Goal: Task Accomplishment & Management: Manage account settings

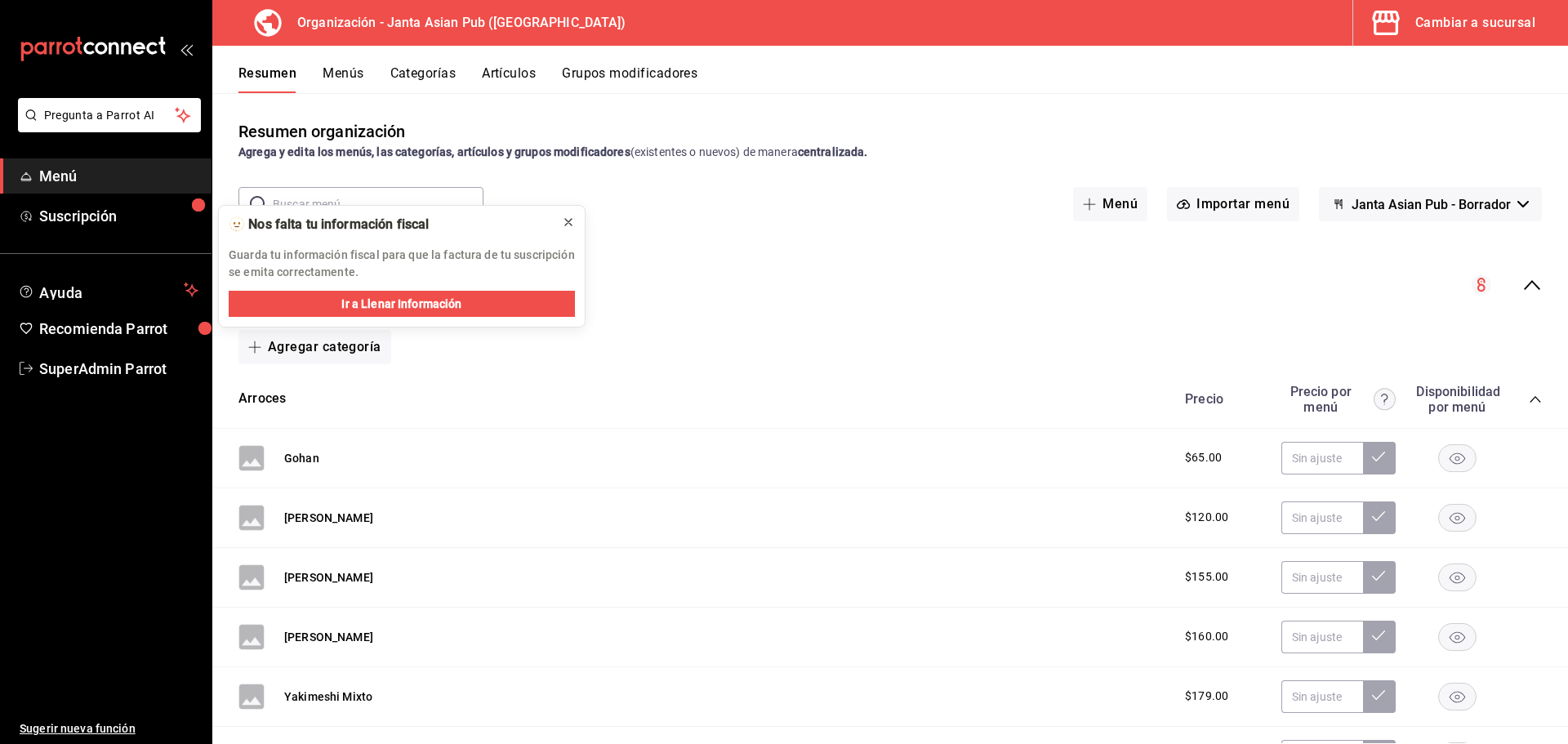
click at [566, 224] on icon at bounding box center [568, 221] width 7 height 7
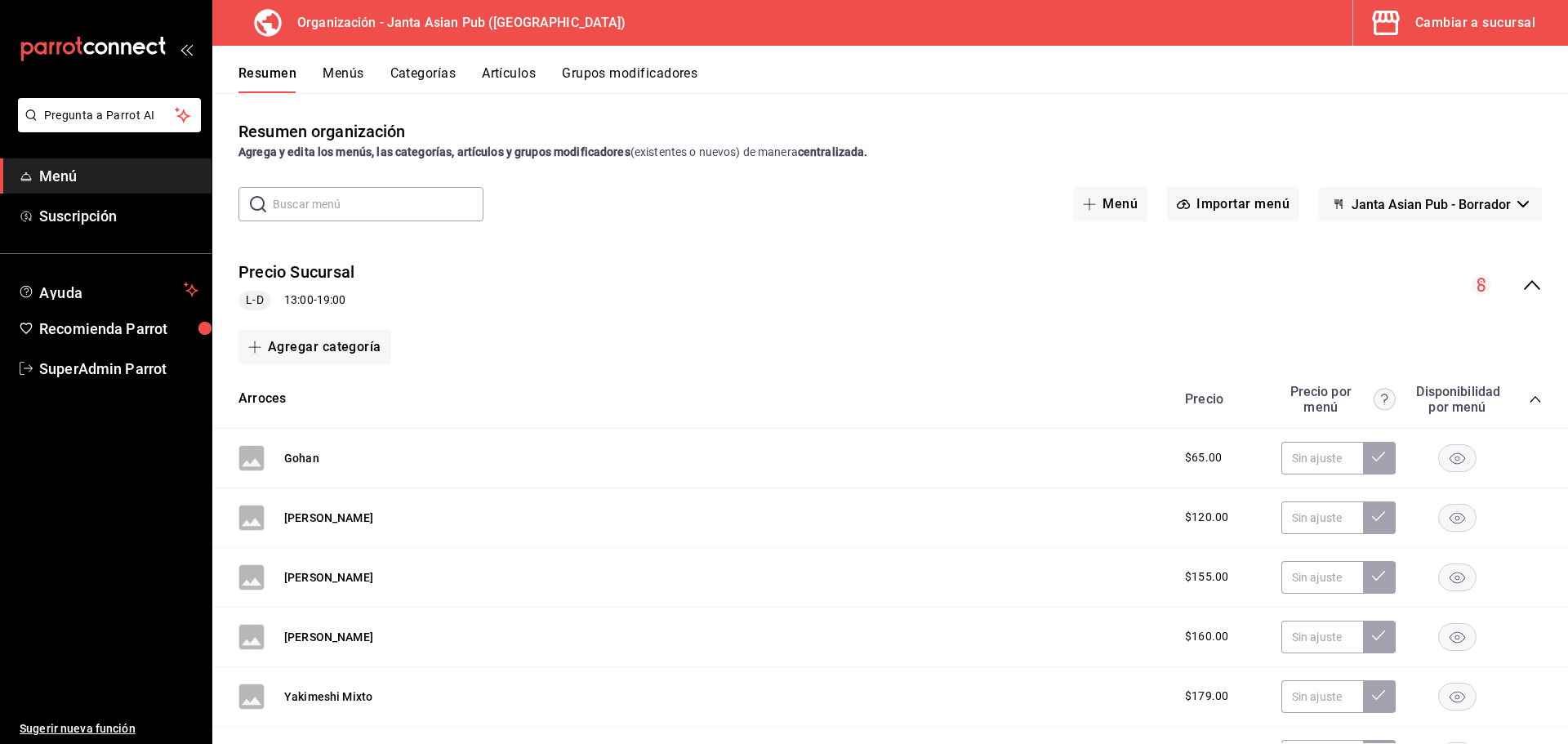
click at [1467, 14] on div "Cambiar a sucursal" at bounding box center [1475, 23] width 120 height 23
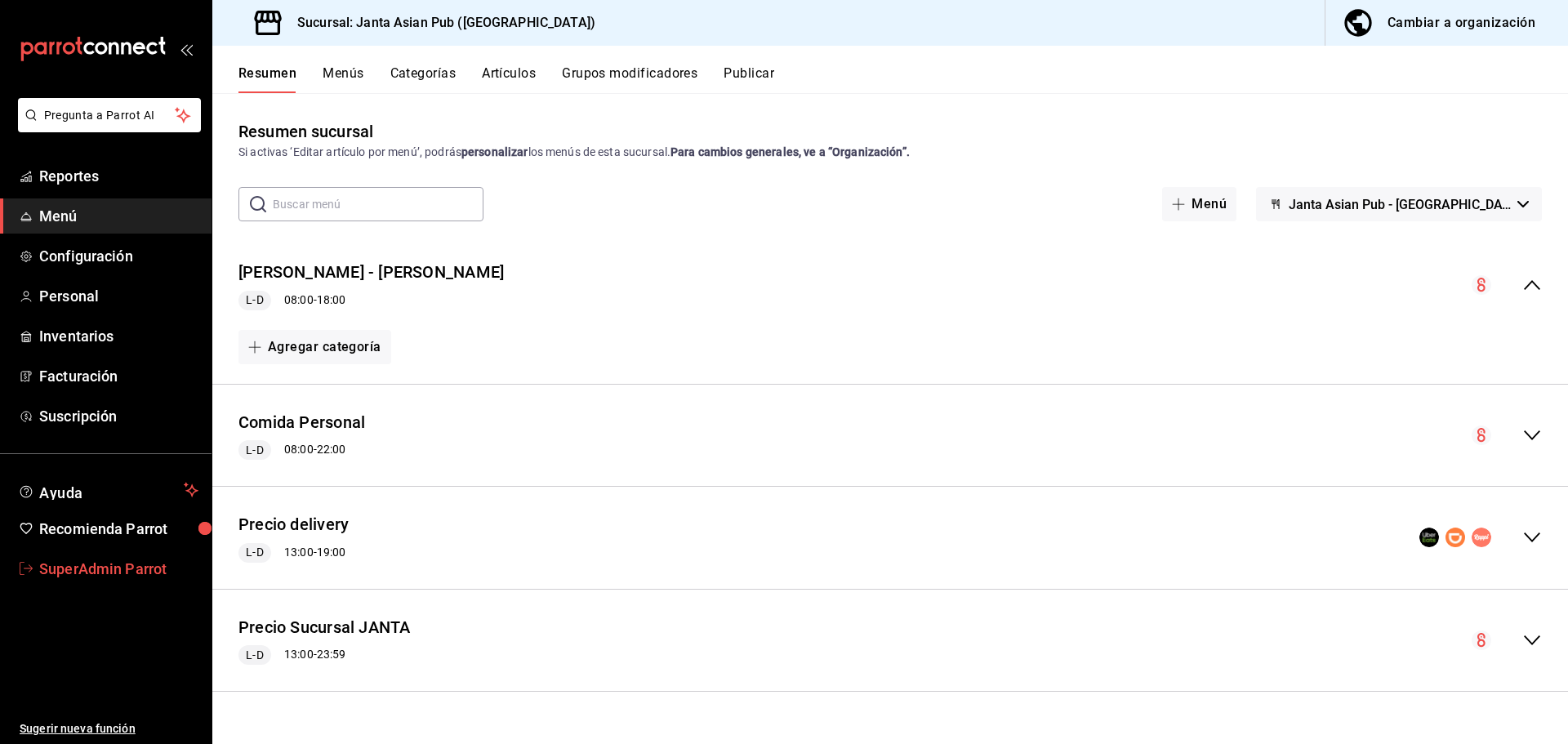
click at [82, 569] on span "SuperAdmin Parrot" at bounding box center [119, 568] width 160 height 22
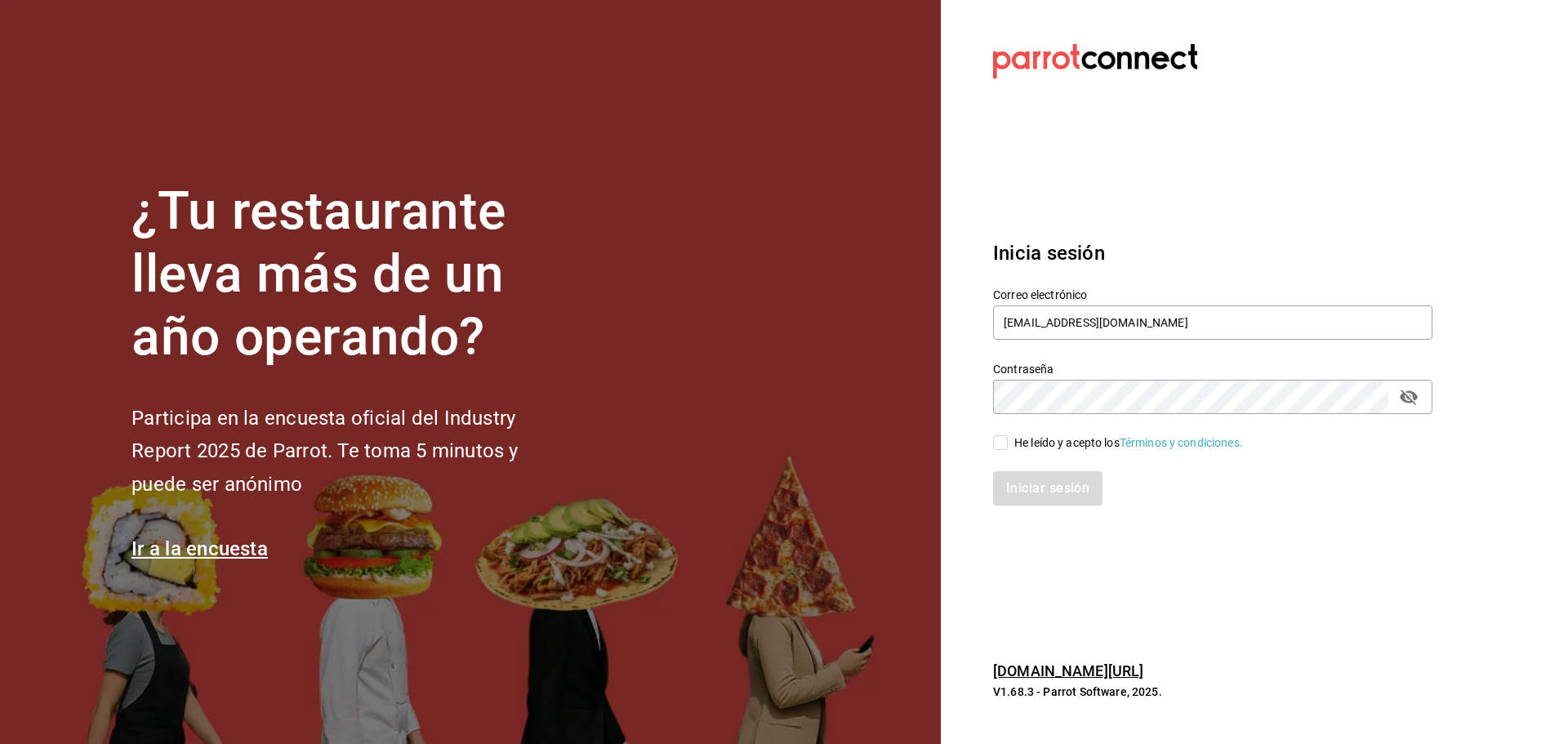
click at [1046, 344] on div "Contraseña Contraseña" at bounding box center [1203, 378] width 459 height 72
click at [1051, 333] on input "[EMAIL_ADDRESS][DOMAIN_NAME]" at bounding box center [1212, 322] width 440 height 34
paste input "platoexpress@[PERSON_NAME]"
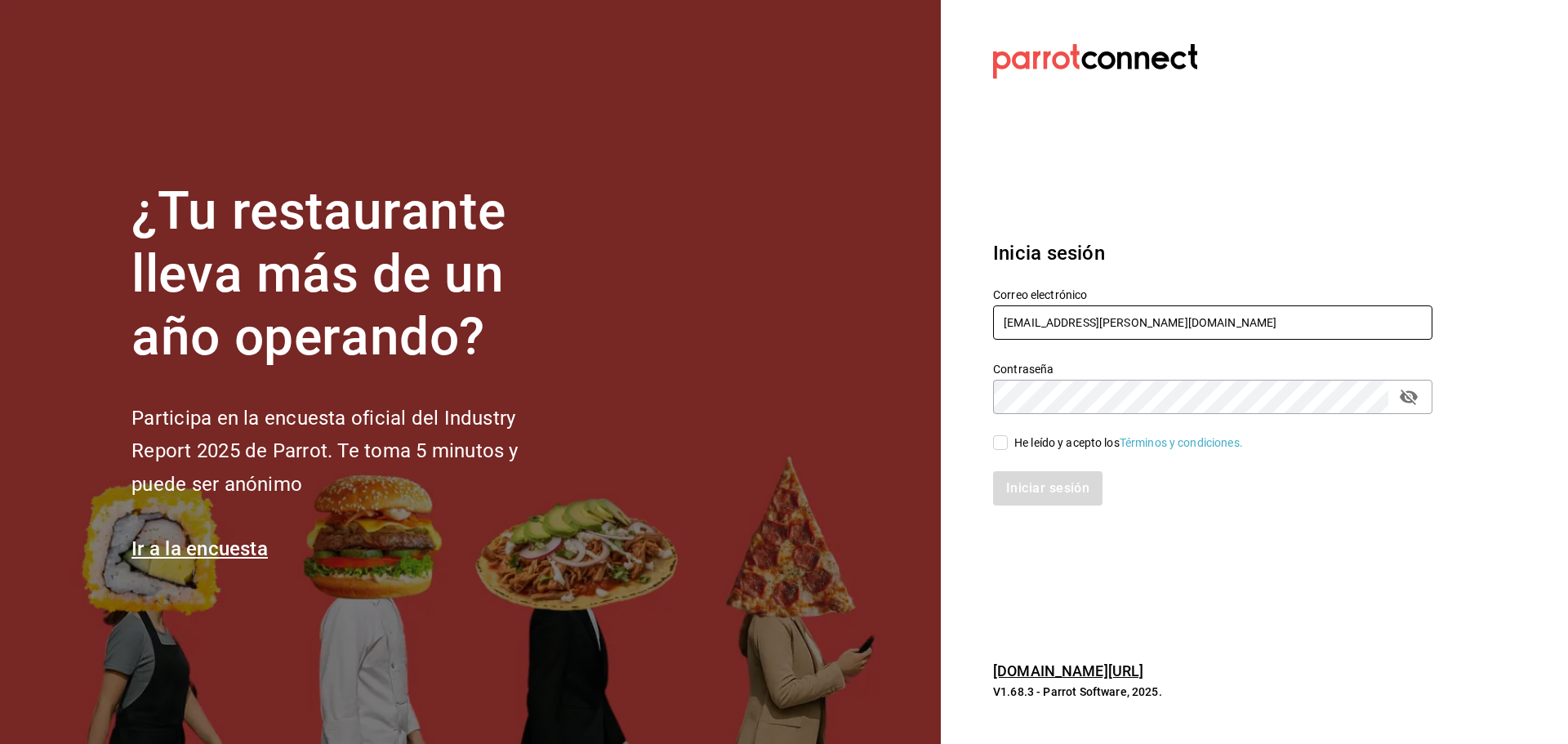
type input "[EMAIL_ADDRESS][PERSON_NAME][DOMAIN_NAME]"
click at [1415, 396] on icon "passwordField" at bounding box center [1408, 397] width 18 height 15
click at [1007, 443] on input "He leído y acepto los Términos y condiciones." at bounding box center [1000, 442] width 15 height 14
checkbox input "true"
click at [1055, 485] on button "Iniciar sesión" at bounding box center [1048, 488] width 111 height 34
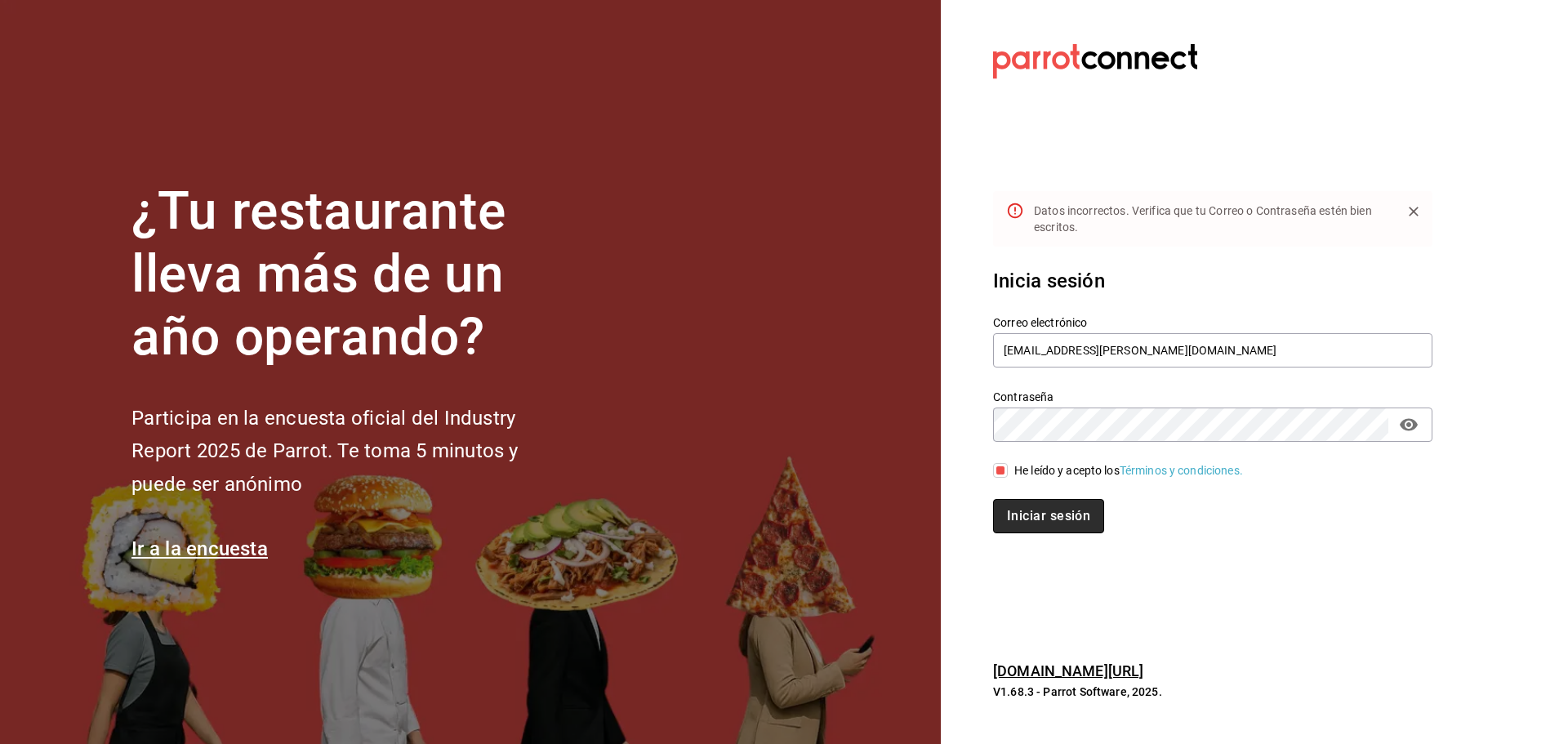
click at [1055, 512] on button "Iniciar sesión" at bounding box center [1048, 515] width 111 height 34
click at [1052, 518] on button "Iniciar sesión" at bounding box center [1048, 515] width 111 height 34
click at [1262, 551] on div "Inicia sesión Correo electrónico [EMAIL_ADDRESS][PERSON_NAME][DOMAIN_NAME] Cont…" at bounding box center [1212, 399] width 440 height 306
click at [1183, 350] on input "[EMAIL_ADDRESS][PERSON_NAME][DOMAIN_NAME]" at bounding box center [1212, 350] width 440 height 34
click at [1002, 353] on input "[EMAIL_ADDRESS][PERSON_NAME][DOMAIN_NAME]" at bounding box center [1212, 350] width 440 height 34
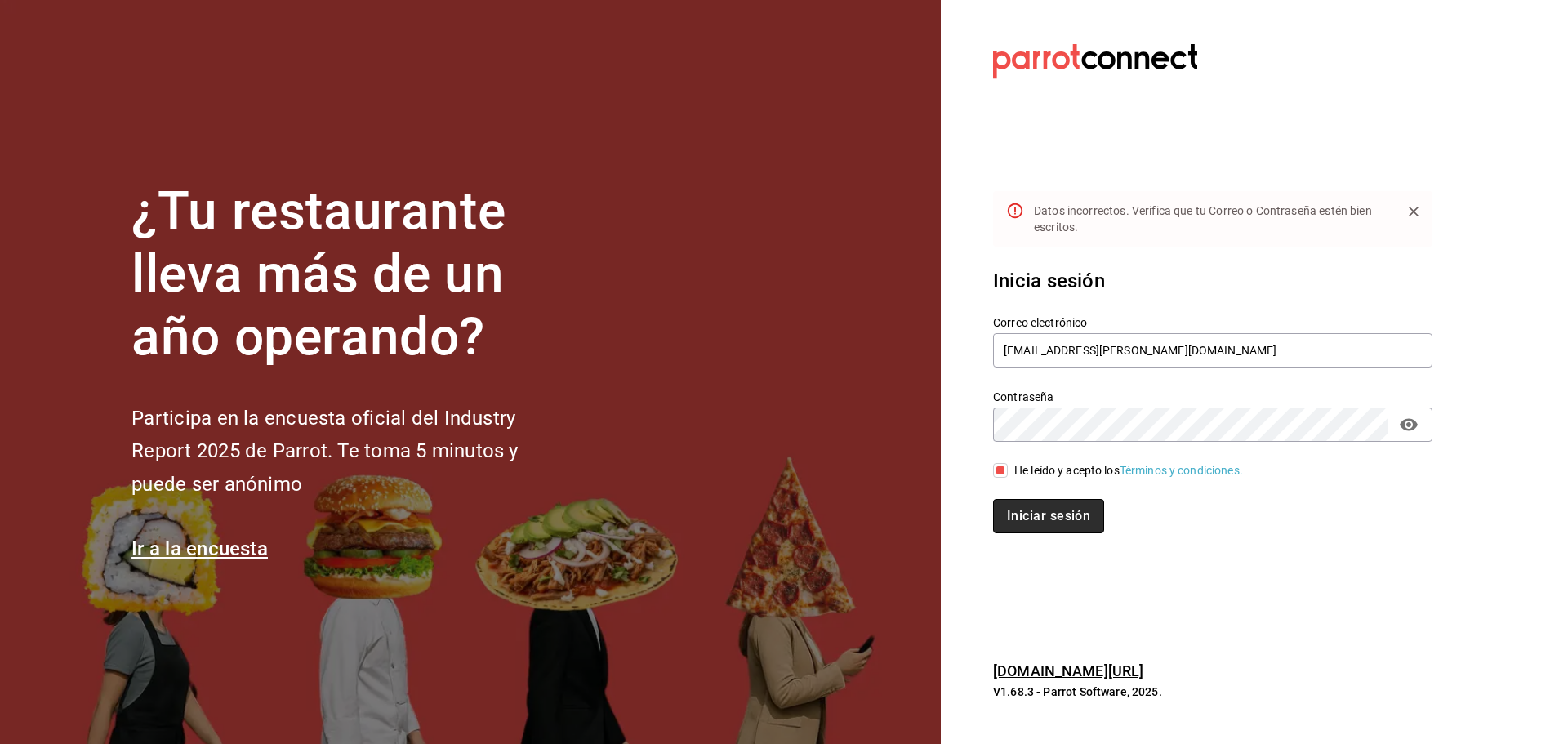
click at [1069, 512] on button "Iniciar sesión" at bounding box center [1048, 515] width 111 height 34
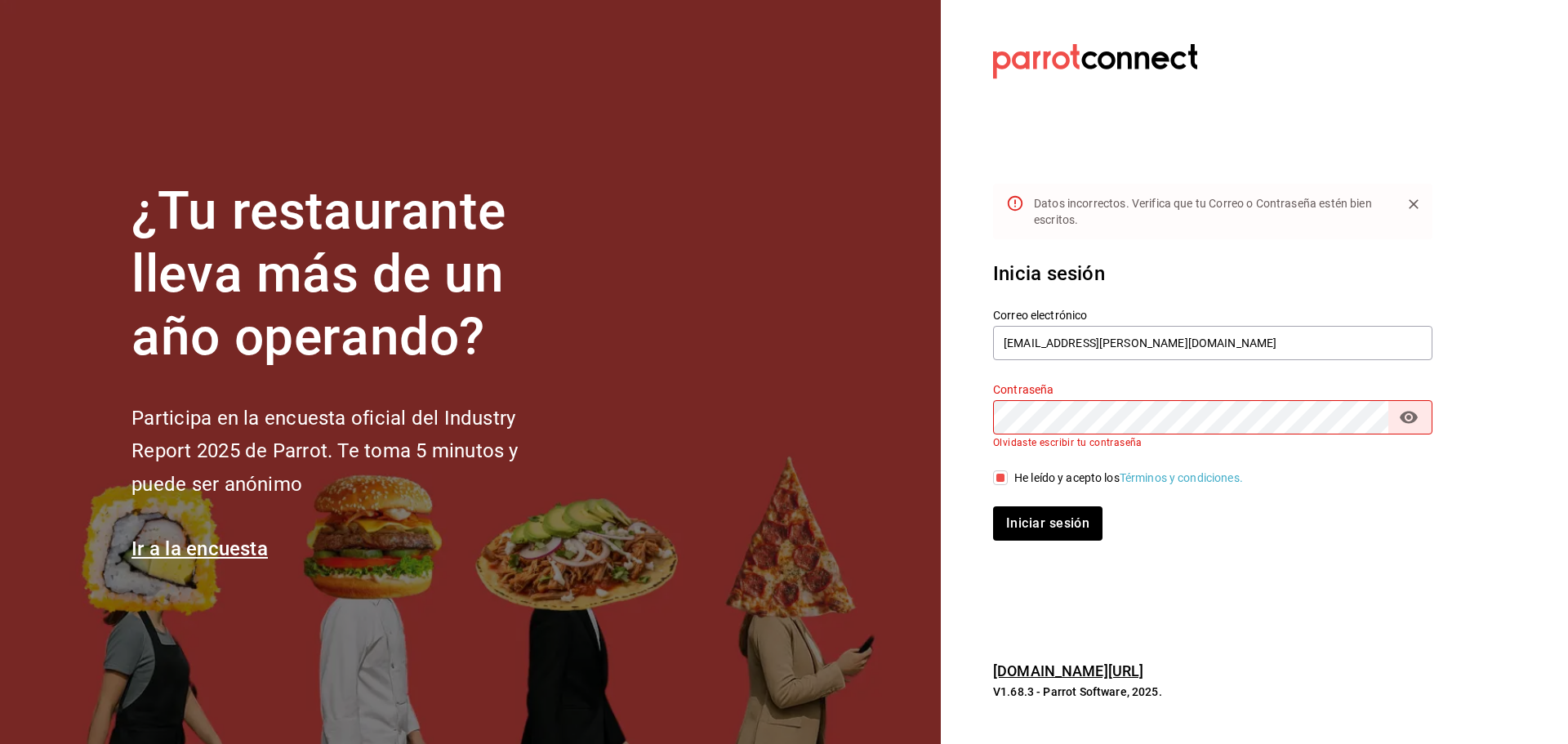
click at [1321, 519] on div "Iniciar sesión" at bounding box center [1212, 523] width 440 height 34
click at [1152, 347] on input "[EMAIL_ADDRESS][PERSON_NAME][DOMAIN_NAME]" at bounding box center [1212, 342] width 440 height 34
click at [647, 287] on section "¿Tu restaurante lleva más de un año operando? Participa en la encuesta oficial …" at bounding box center [470, 372] width 941 height 744
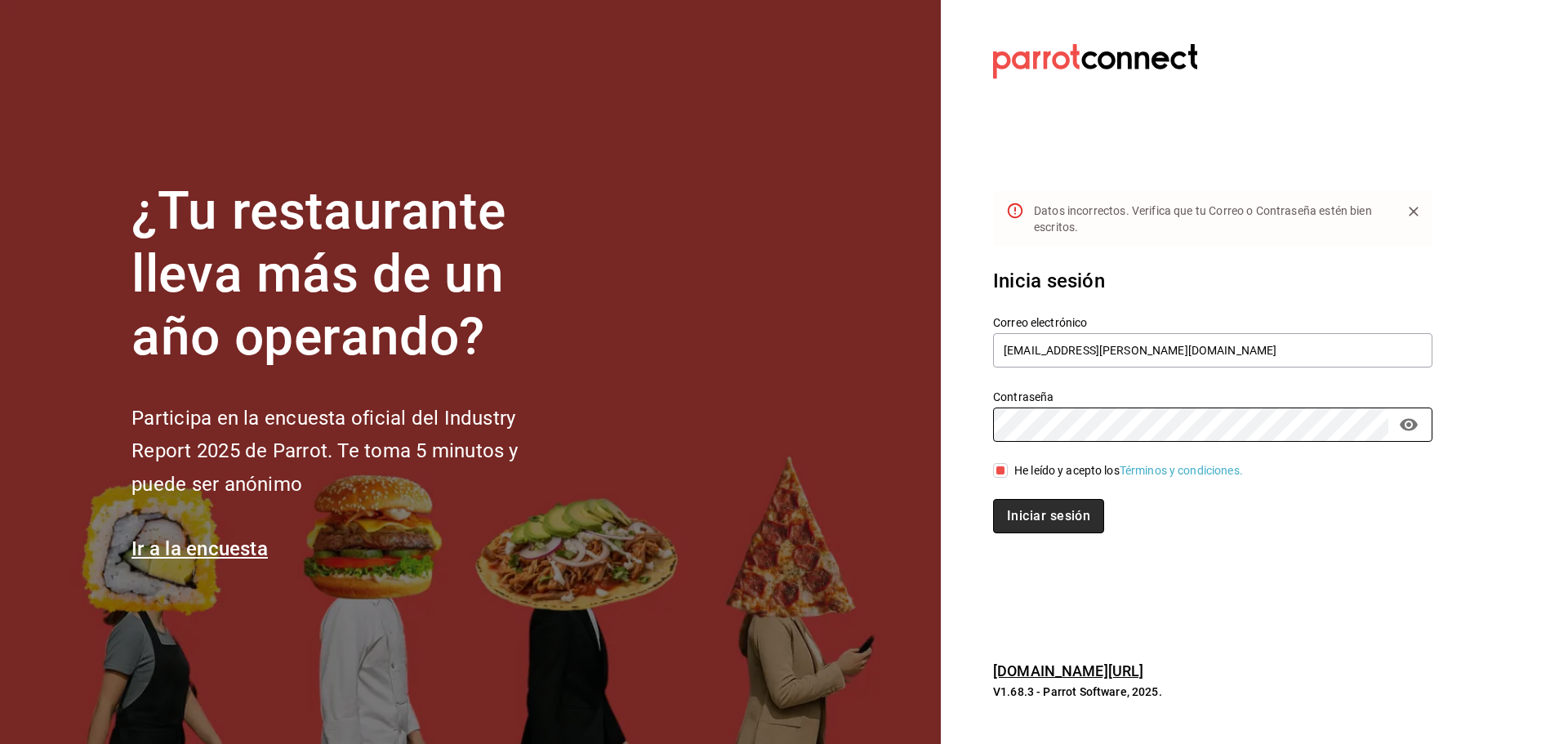
click at [1064, 512] on button "Iniciar sesión" at bounding box center [1048, 515] width 111 height 34
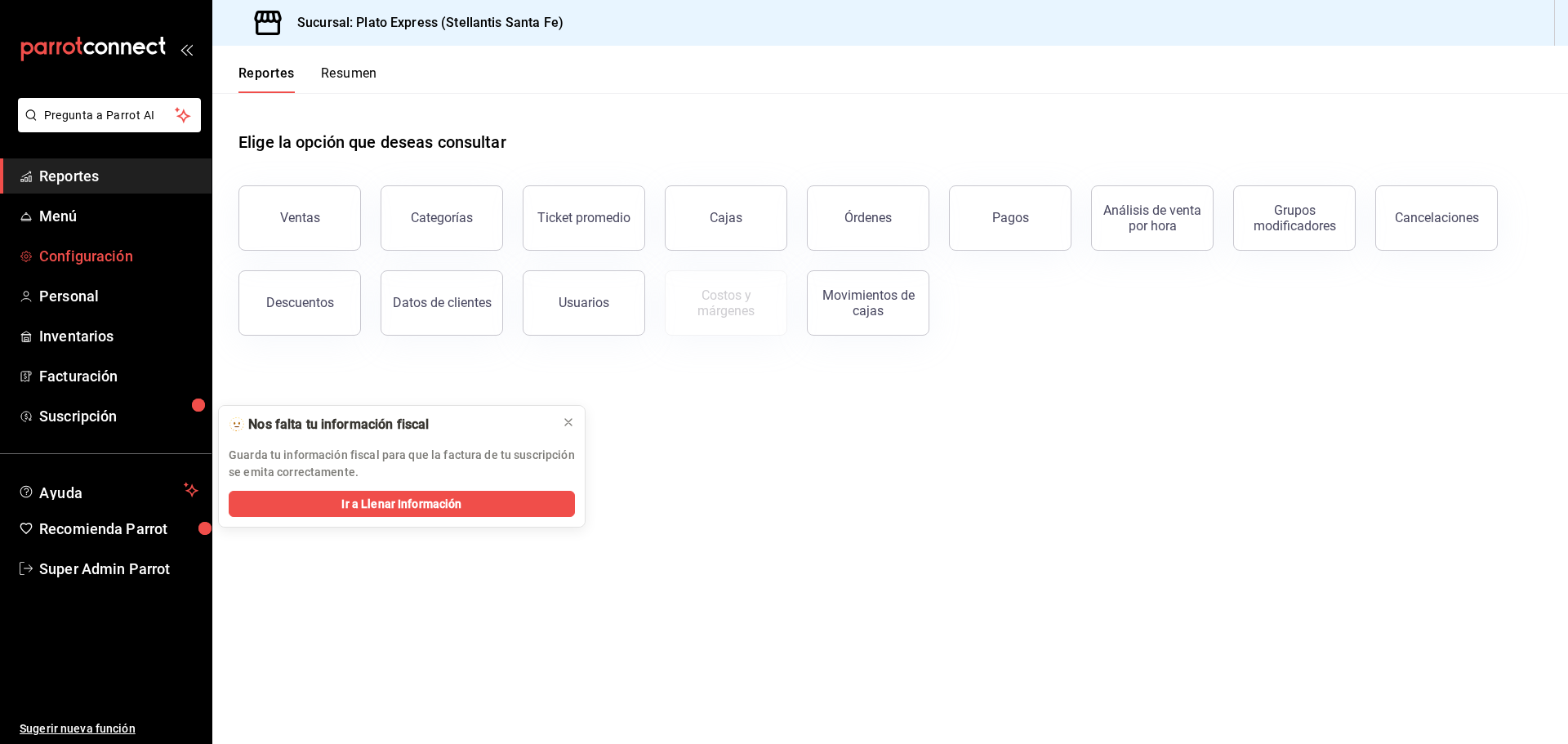
click at [100, 260] on span "Configuración" at bounding box center [119, 255] width 160 height 22
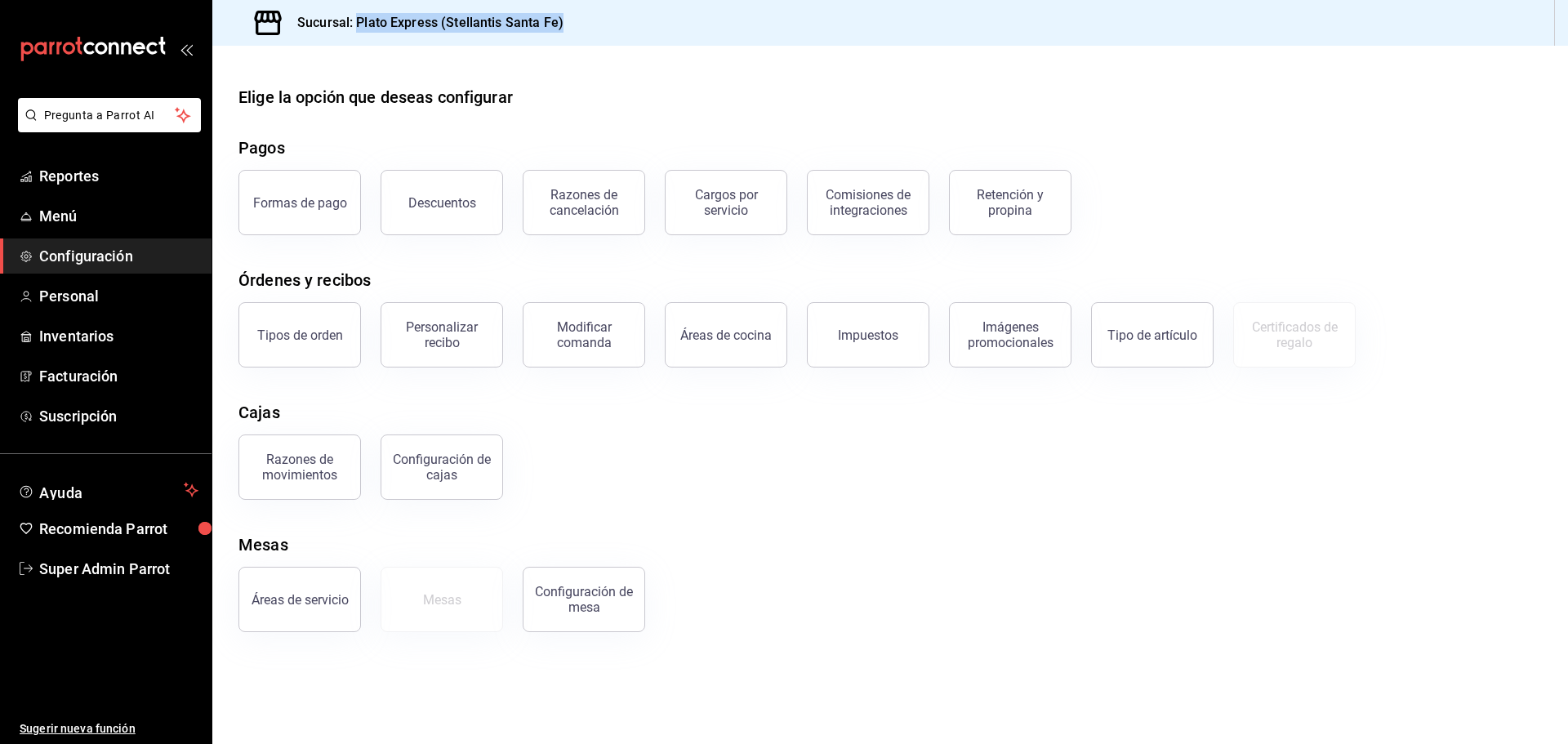
drag, startPoint x: 361, startPoint y: 22, endPoint x: 597, endPoint y: 27, distance: 236.1
click at [597, 27] on div "Sucursal: Plato Express (Stellantis Santa Fe)" at bounding box center [890, 22] width 1356 height 45
copy h3 "Plato Express (Stellantis Santa Fe)"
drag, startPoint x: 634, startPoint y: 100, endPoint x: 620, endPoint y: 67, distance: 35.8
click at [633, 100] on div "Elige la opción que deseas configurar" at bounding box center [890, 97] width 1304 height 24
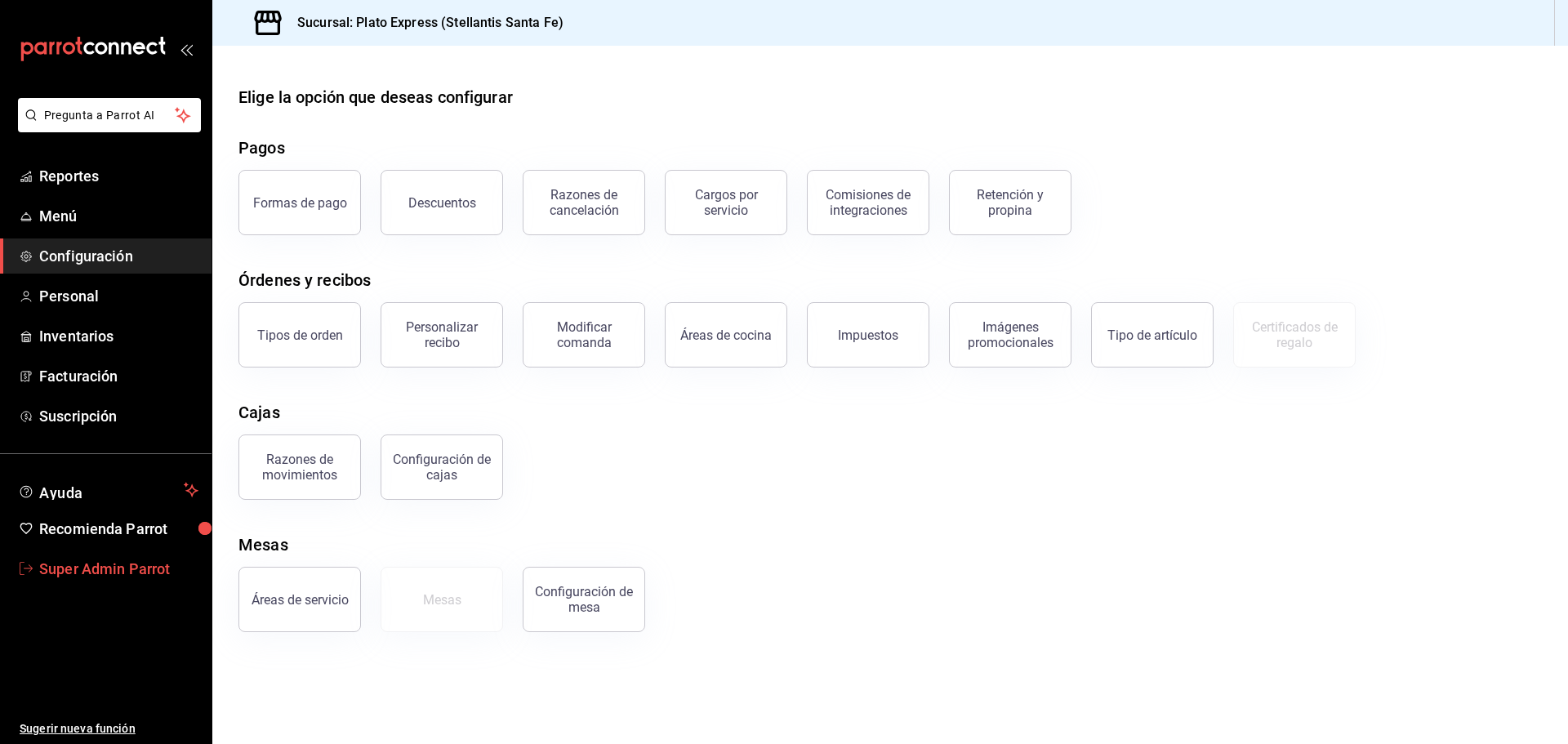
click at [103, 562] on span "Super Admin Parrot" at bounding box center [119, 568] width 160 height 22
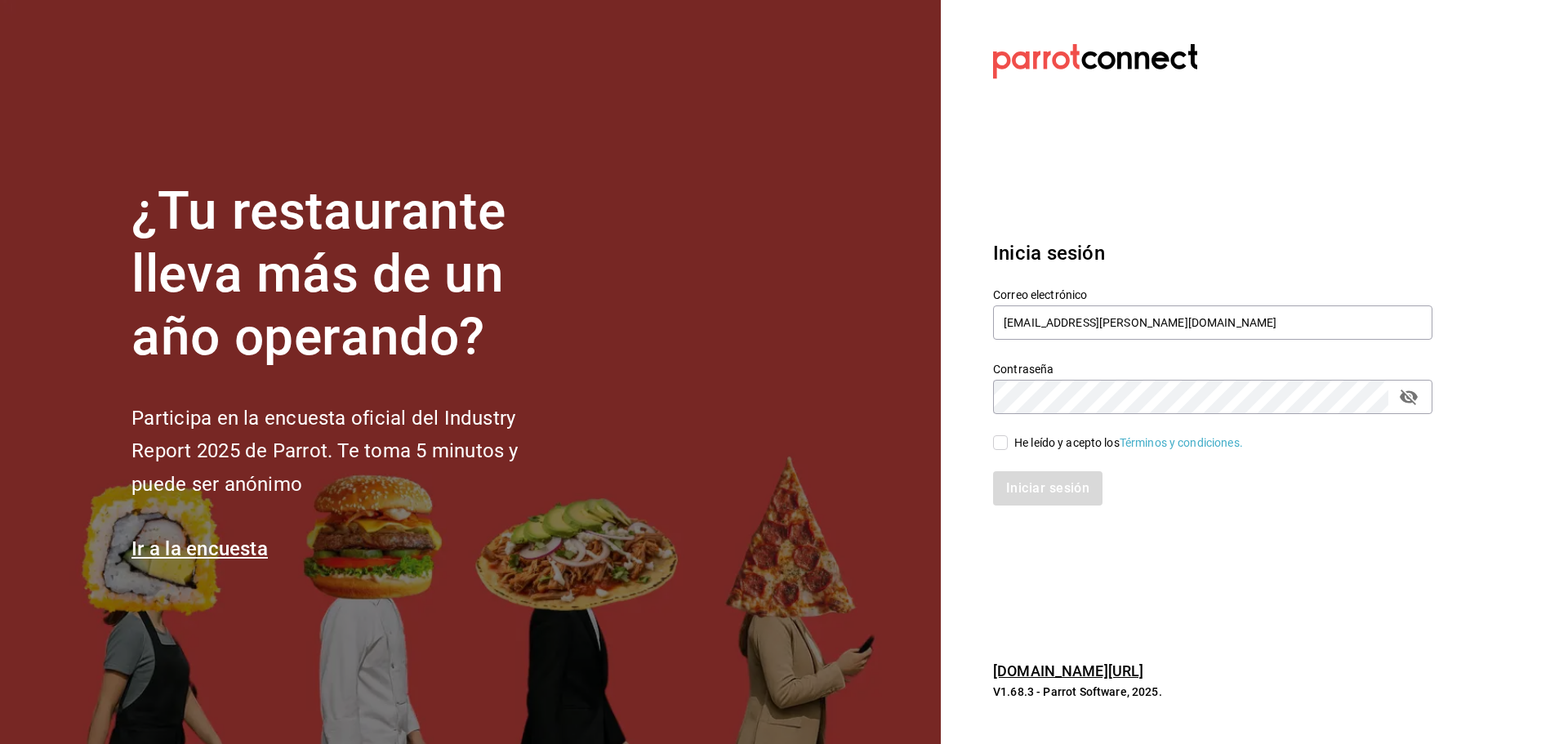
drag, startPoint x: 1035, startPoint y: 429, endPoint x: 1026, endPoint y: 444, distance: 17.5
click at [1035, 430] on div "He leído y acepto los Términos y condiciones." at bounding box center [1203, 432] width 459 height 38
click at [1014, 446] on span "He leído y acepto los Términos y condiciones." at bounding box center [1125, 444] width 235 height 17
click at [1008, 446] on input "He leído y acepto los Términos y condiciones." at bounding box center [1000, 442] width 15 height 14
checkbox input "true"
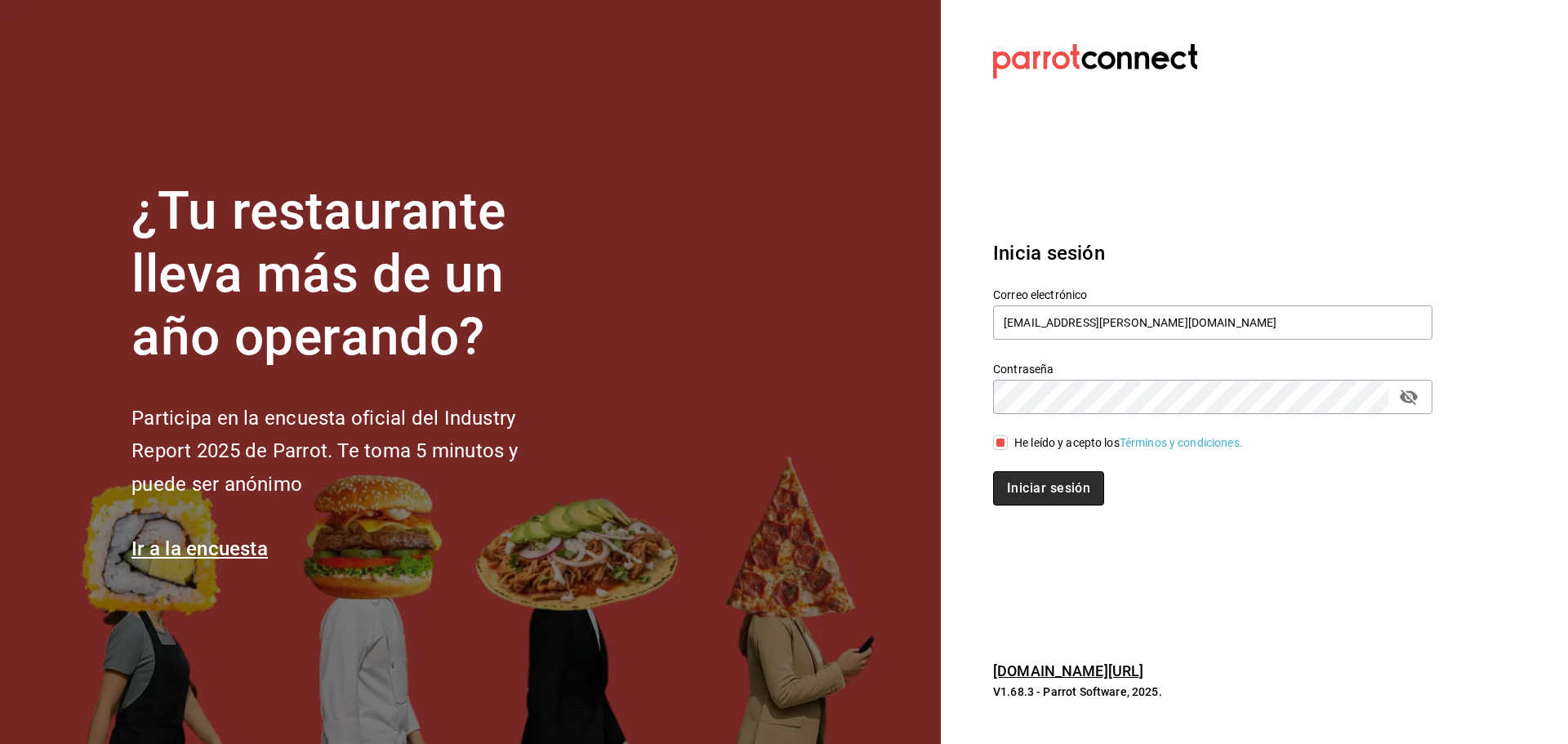
click at [1047, 482] on button "Iniciar sesión" at bounding box center [1048, 488] width 111 height 34
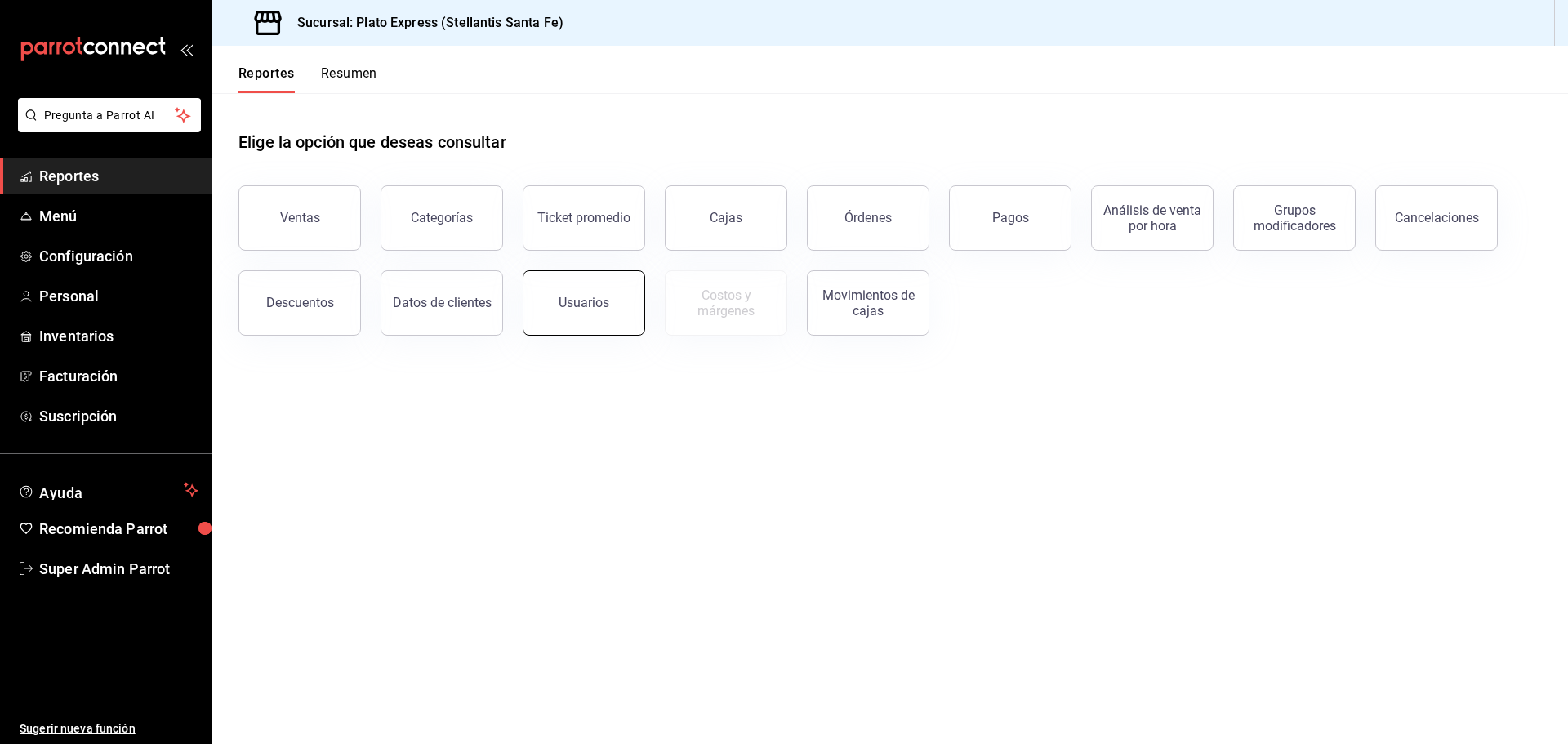
click at [627, 305] on button "Usuarios" at bounding box center [584, 303] width 123 height 66
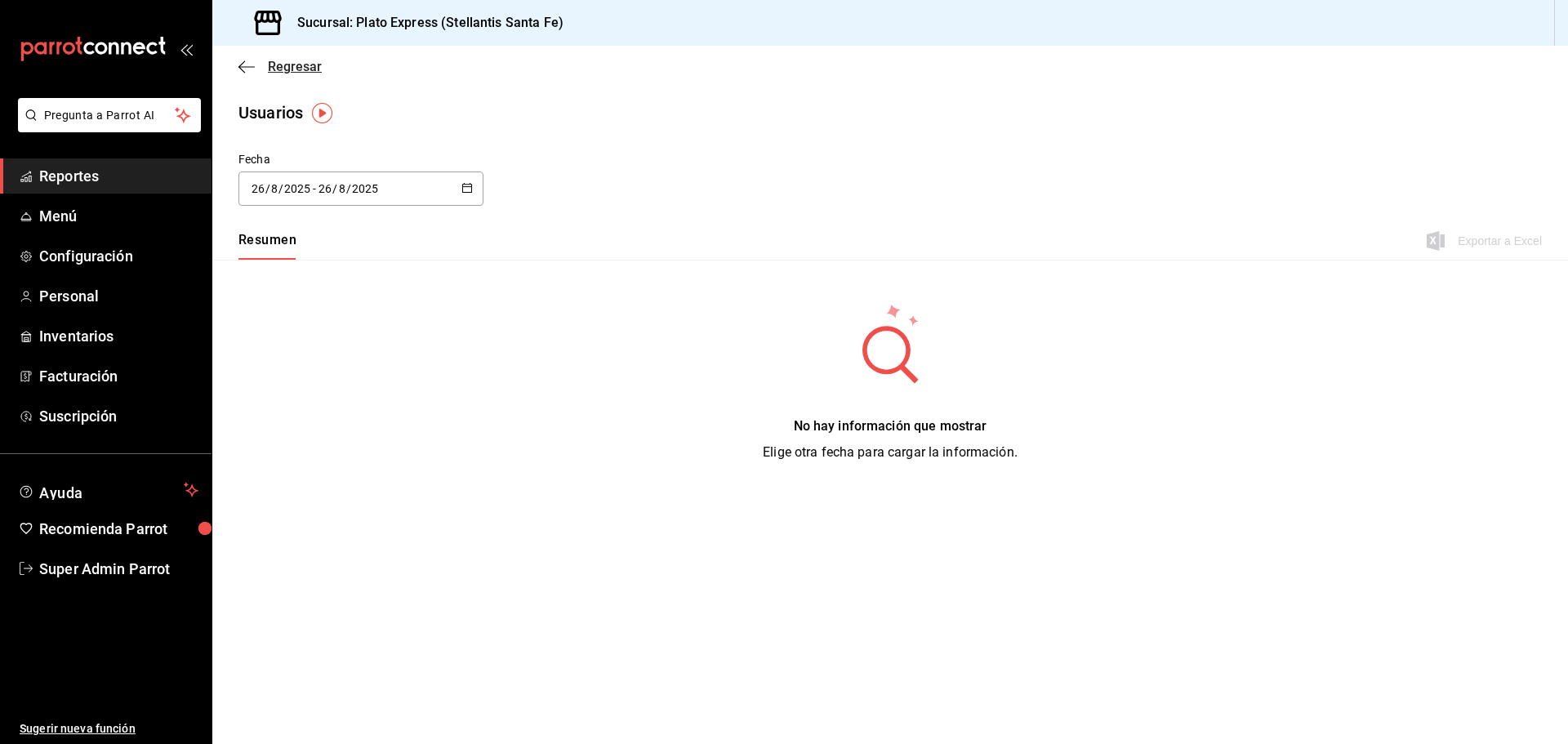
click at [243, 61] on icon "button" at bounding box center [247, 67] width 16 height 14
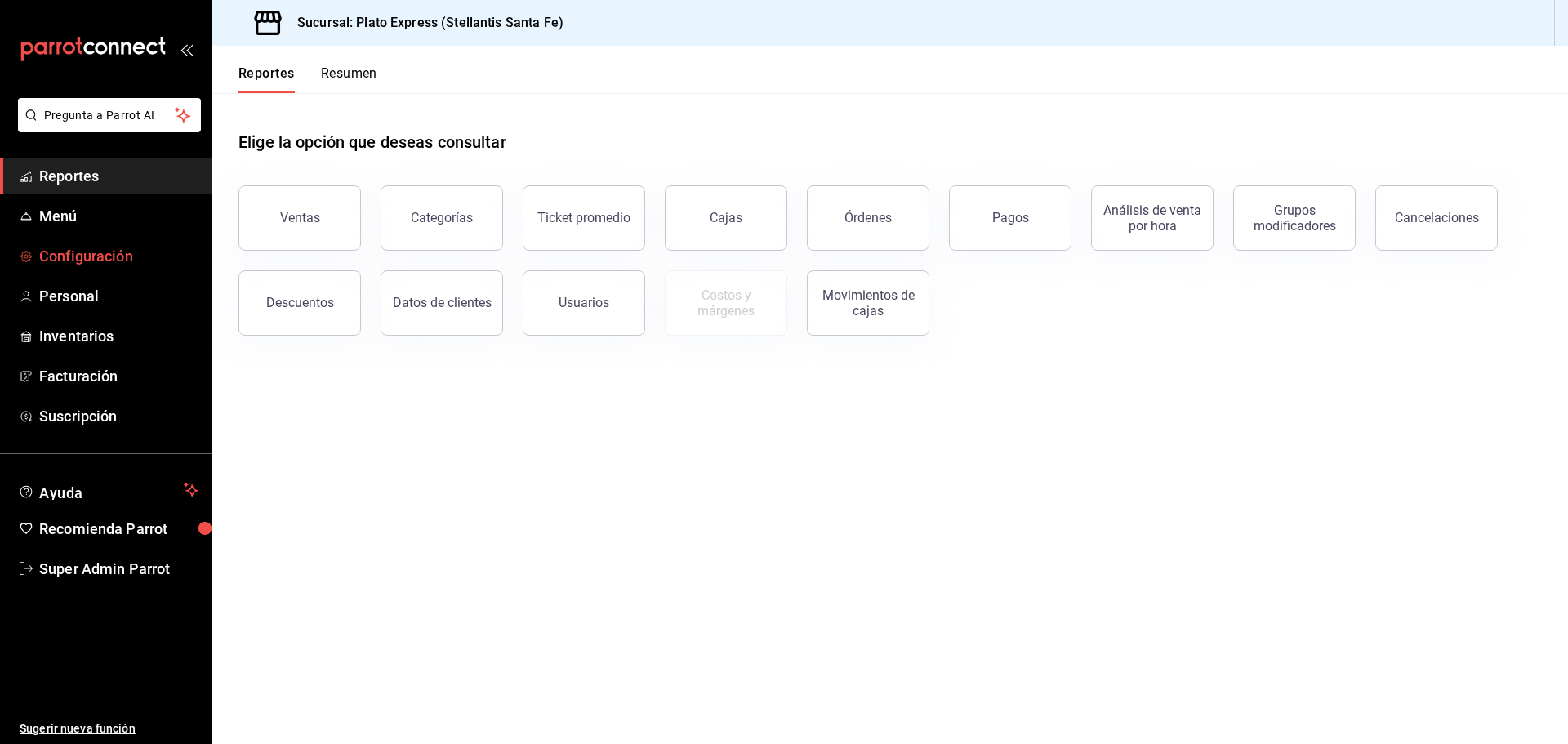
click at [123, 253] on span "Configuración" at bounding box center [119, 255] width 160 height 22
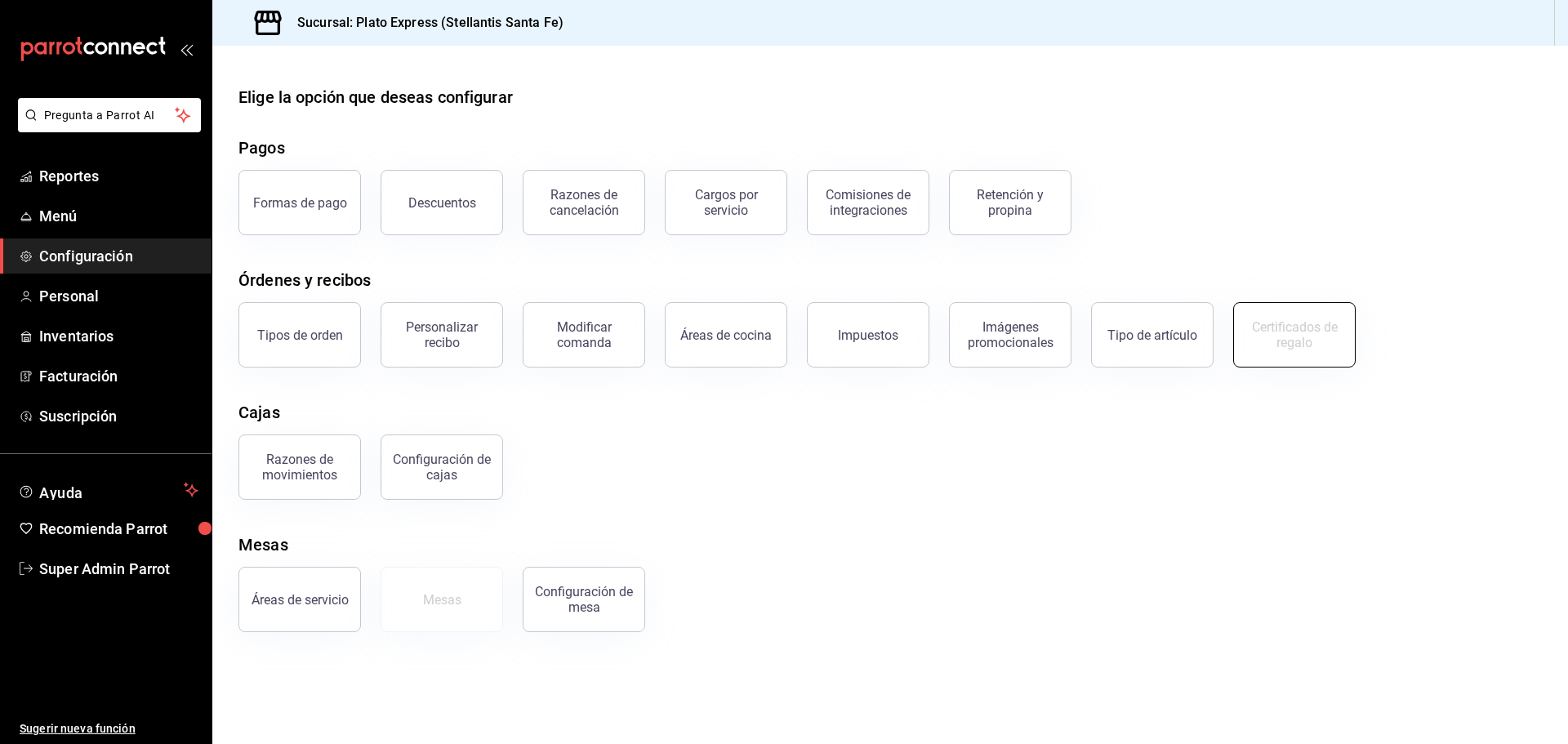
click at [1262, 325] on div "Certificados de regalo" at bounding box center [1294, 334] width 102 height 31
click at [439, 588] on button "Mesas" at bounding box center [442, 599] width 123 height 66
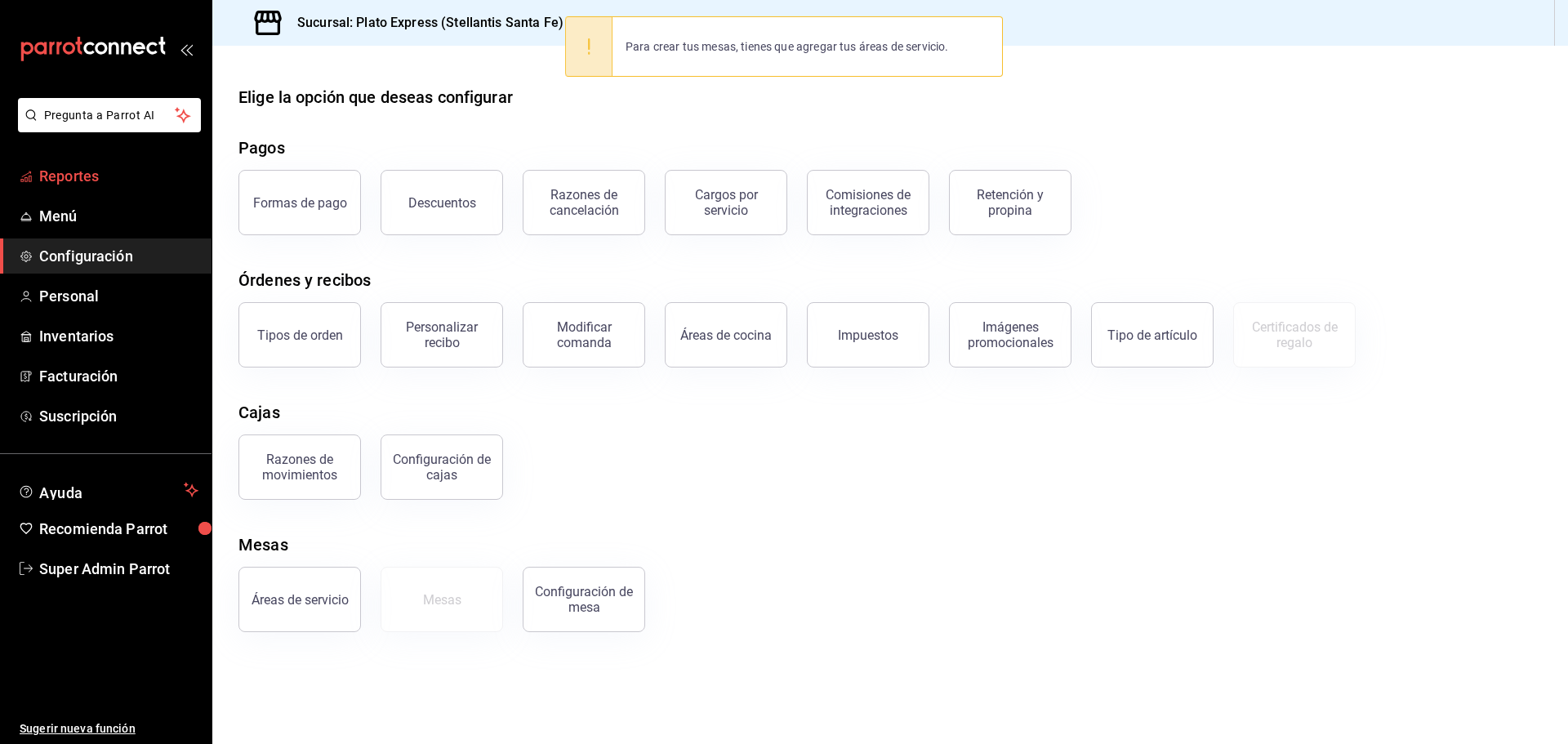
click at [71, 187] on link "Reportes" at bounding box center [105, 176] width 212 height 35
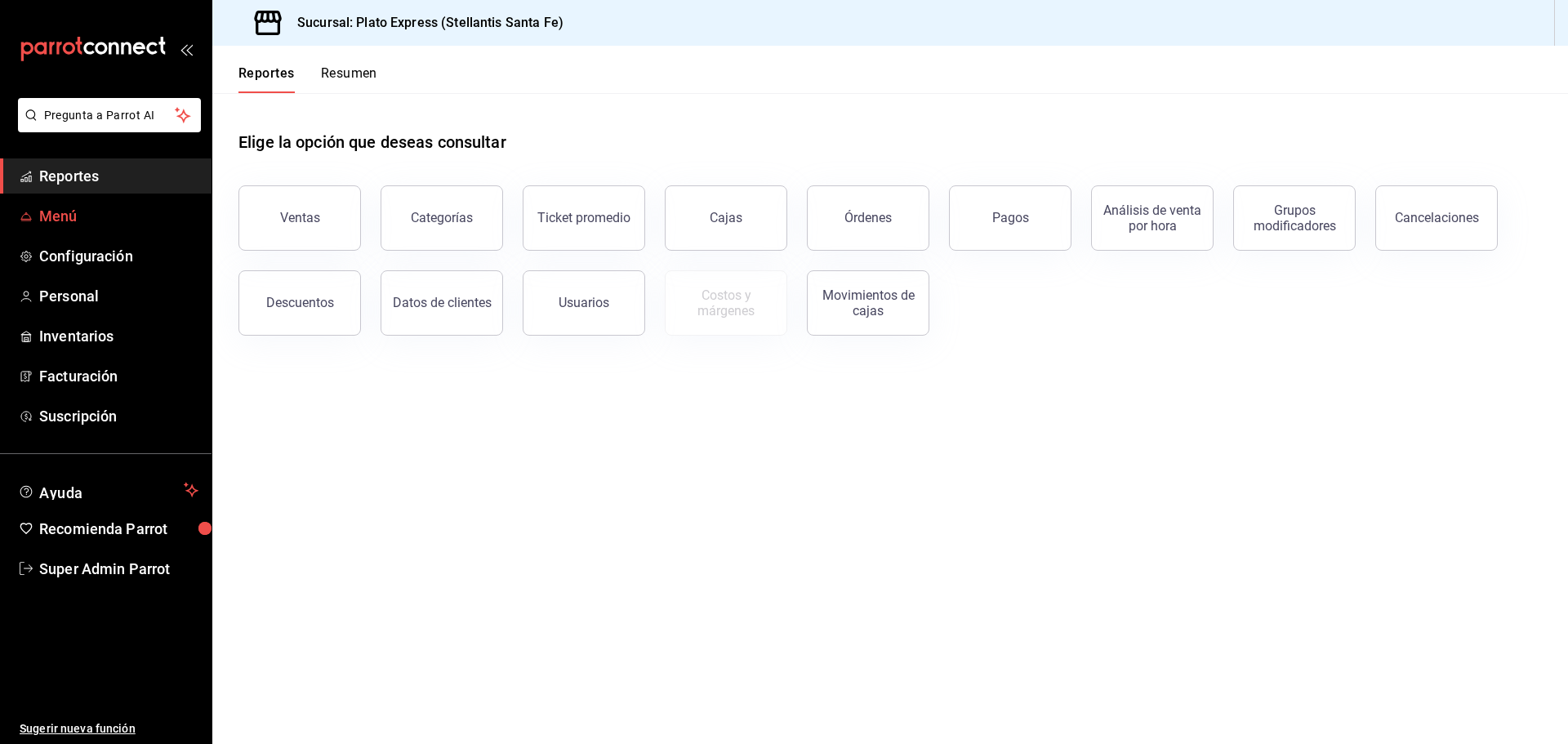
click at [76, 208] on span "Menú" at bounding box center [119, 215] width 160 height 22
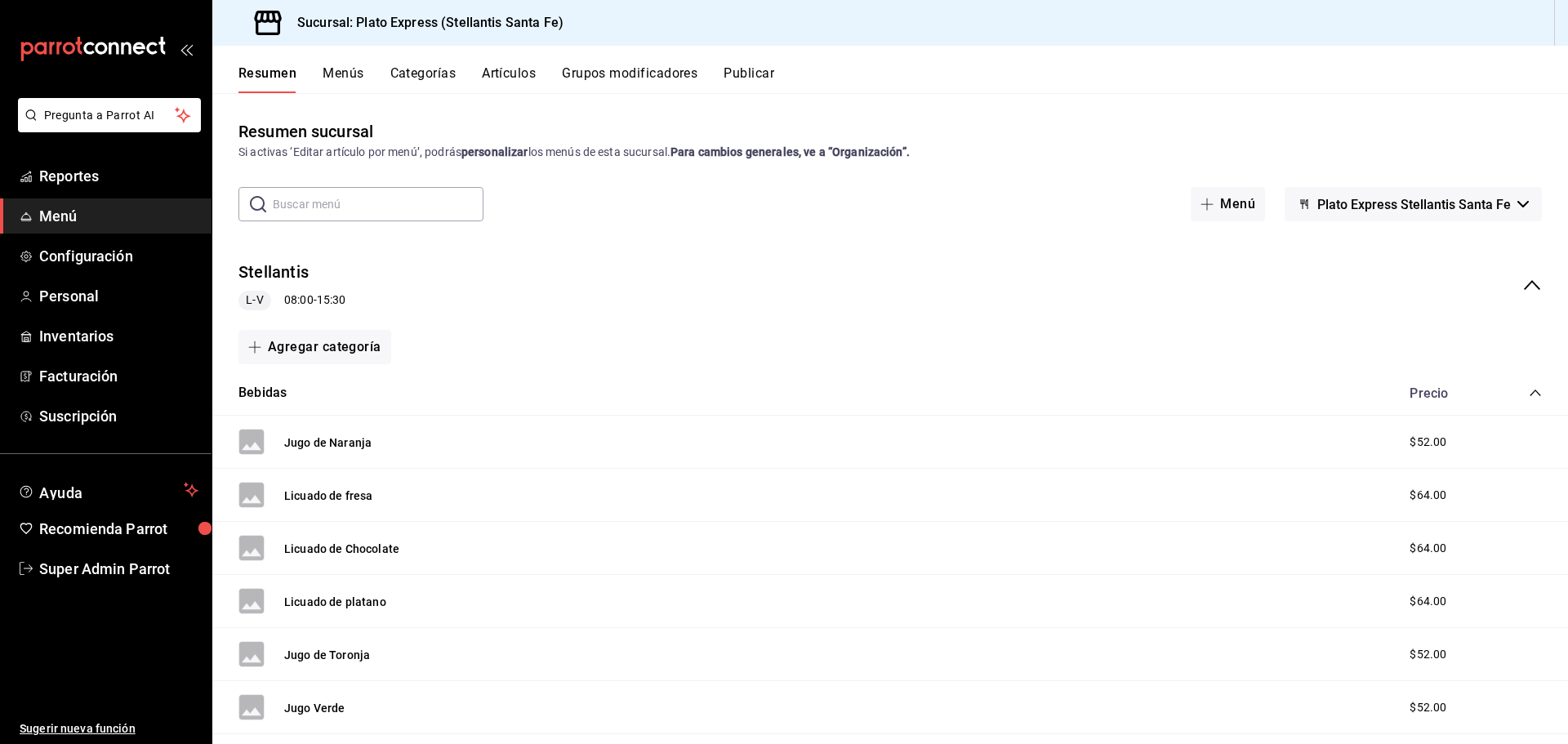
click at [1429, 197] on span "Plato Express Stellantis Santa Fe" at bounding box center [1414, 205] width 193 height 15
click at [1429, 197] on div at bounding box center [784, 372] width 1568 height 744
click at [1506, 284] on div "collapse-menu-row" at bounding box center [1517, 285] width 50 height 19
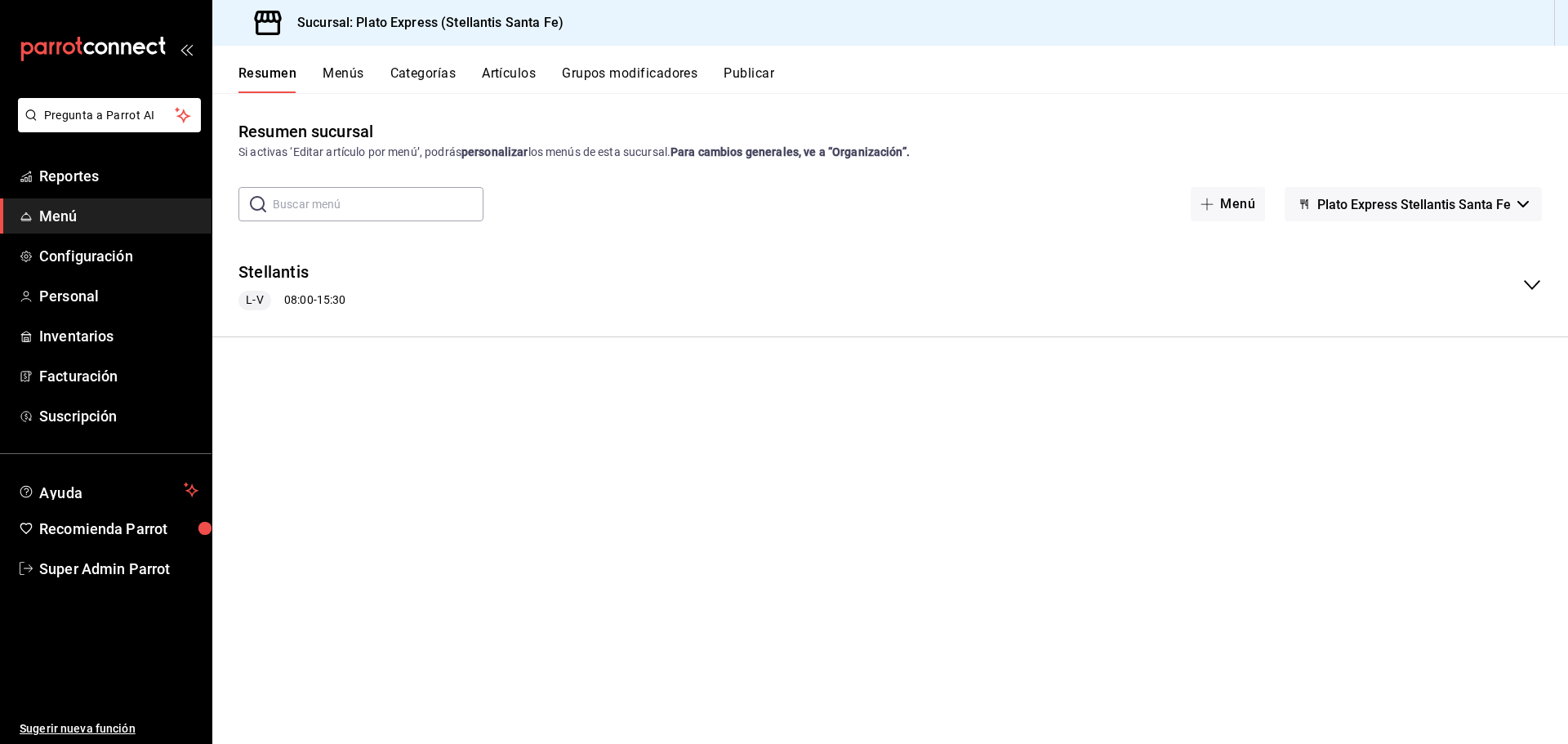
click at [1506, 284] on div "collapse-menu-row" at bounding box center [1517, 285] width 50 height 19
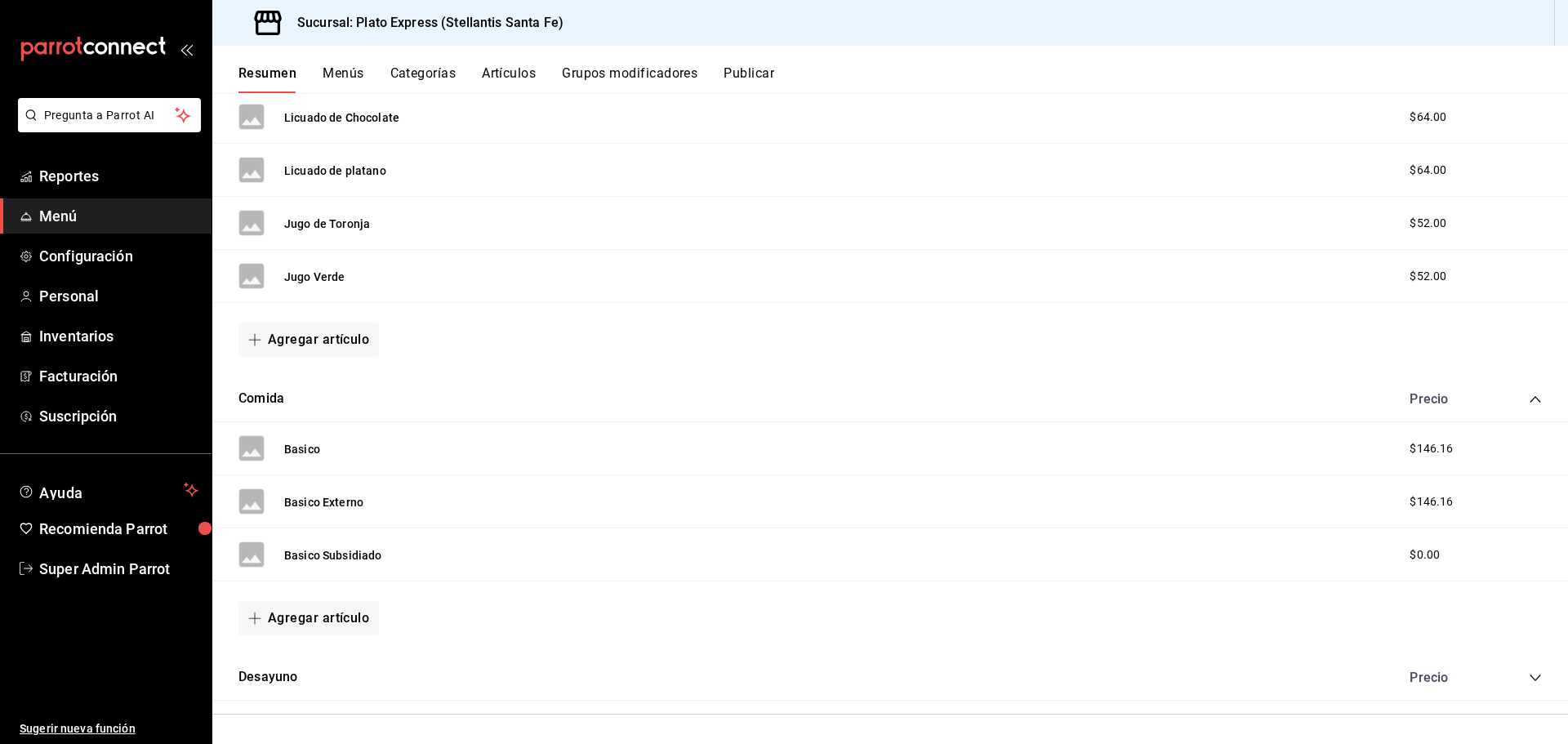
scroll to position [435, 0]
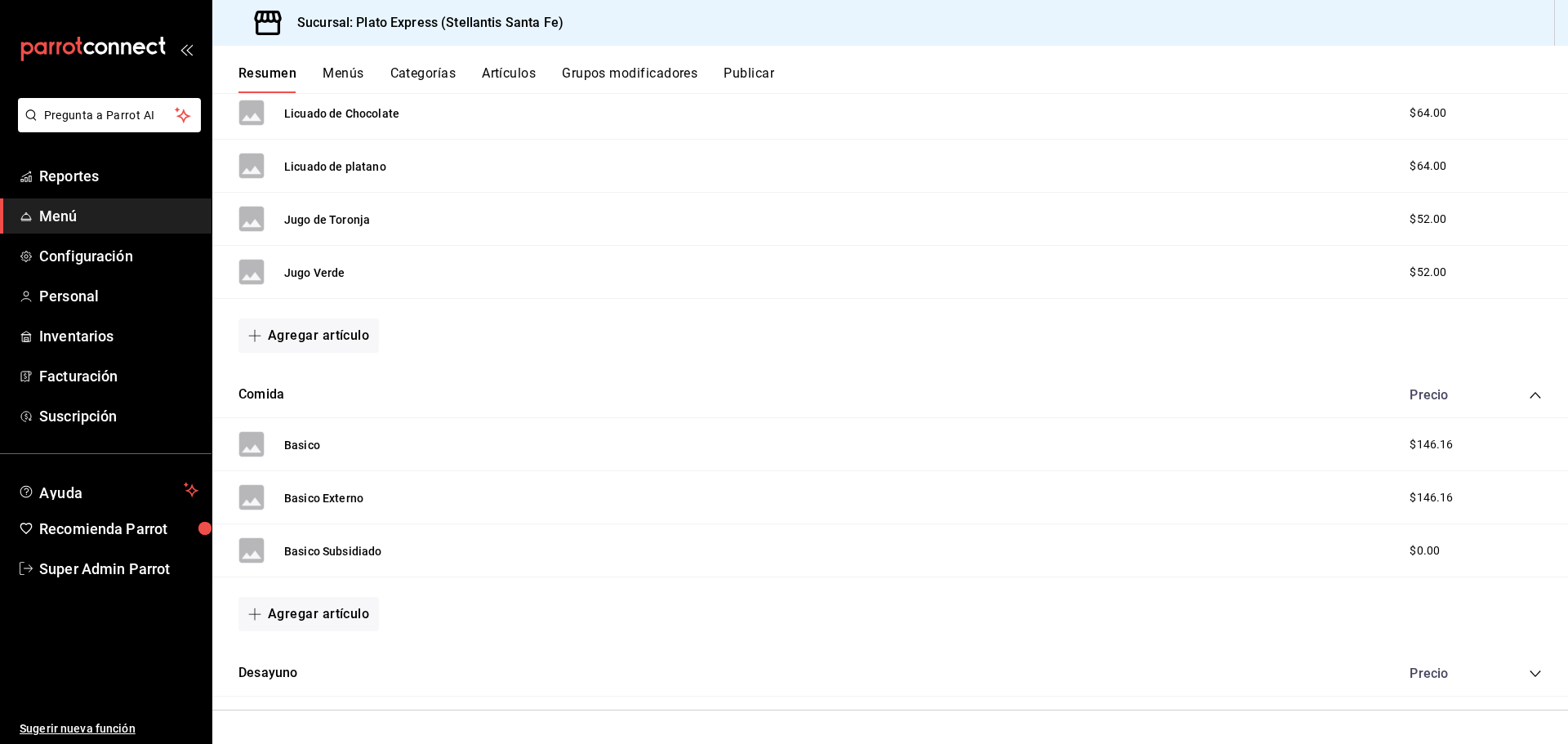
click at [358, 673] on div "Desayuno Precio" at bounding box center [890, 672] width 1356 height 45
drag, startPoint x: 317, startPoint y: 672, endPoint x: 303, endPoint y: 673, distance: 14.0
click at [311, 672] on div "Desayuno Precio" at bounding box center [890, 672] width 1356 height 45
click at [272, 671] on button "Desayuno" at bounding box center [268, 672] width 59 height 18
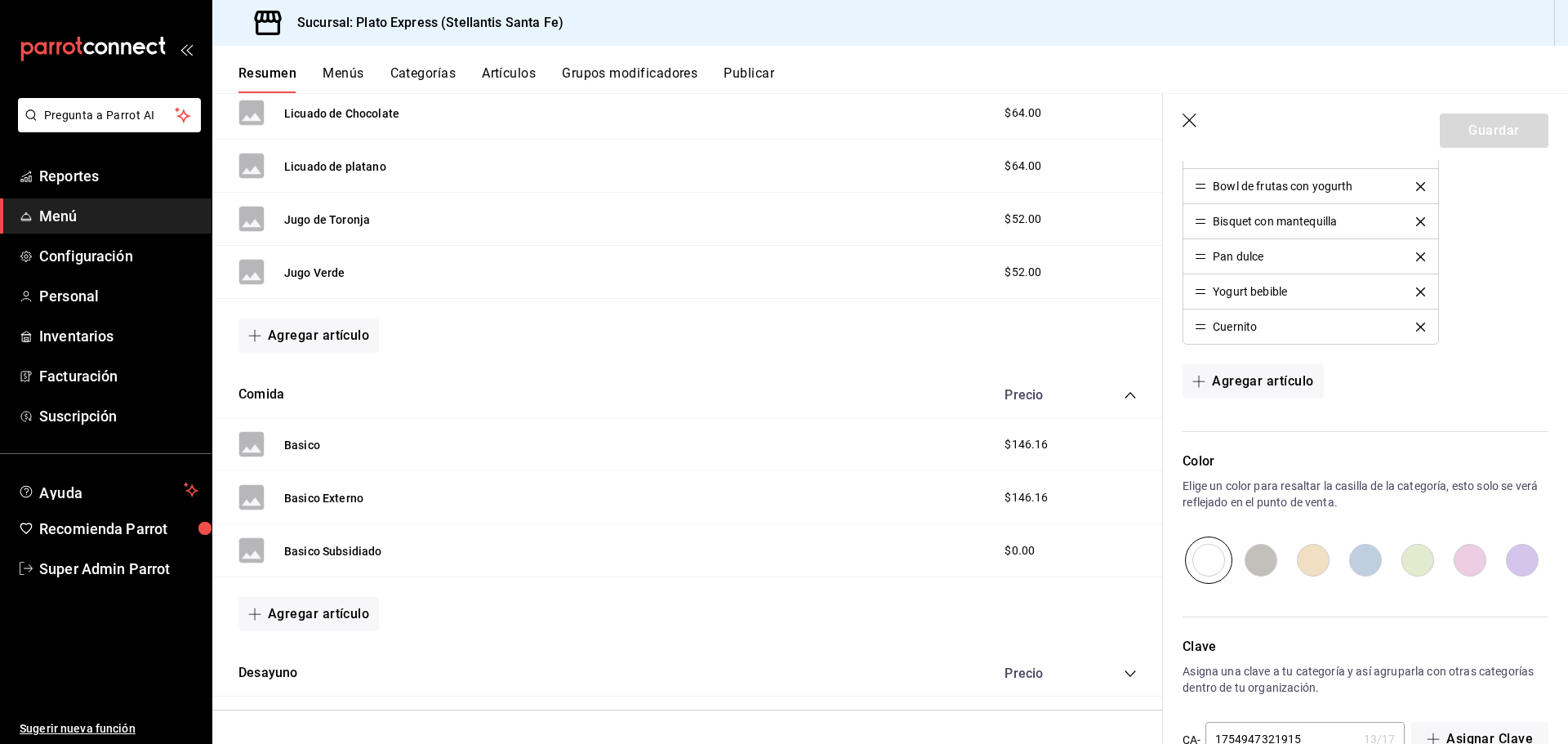
scroll to position [700, 0]
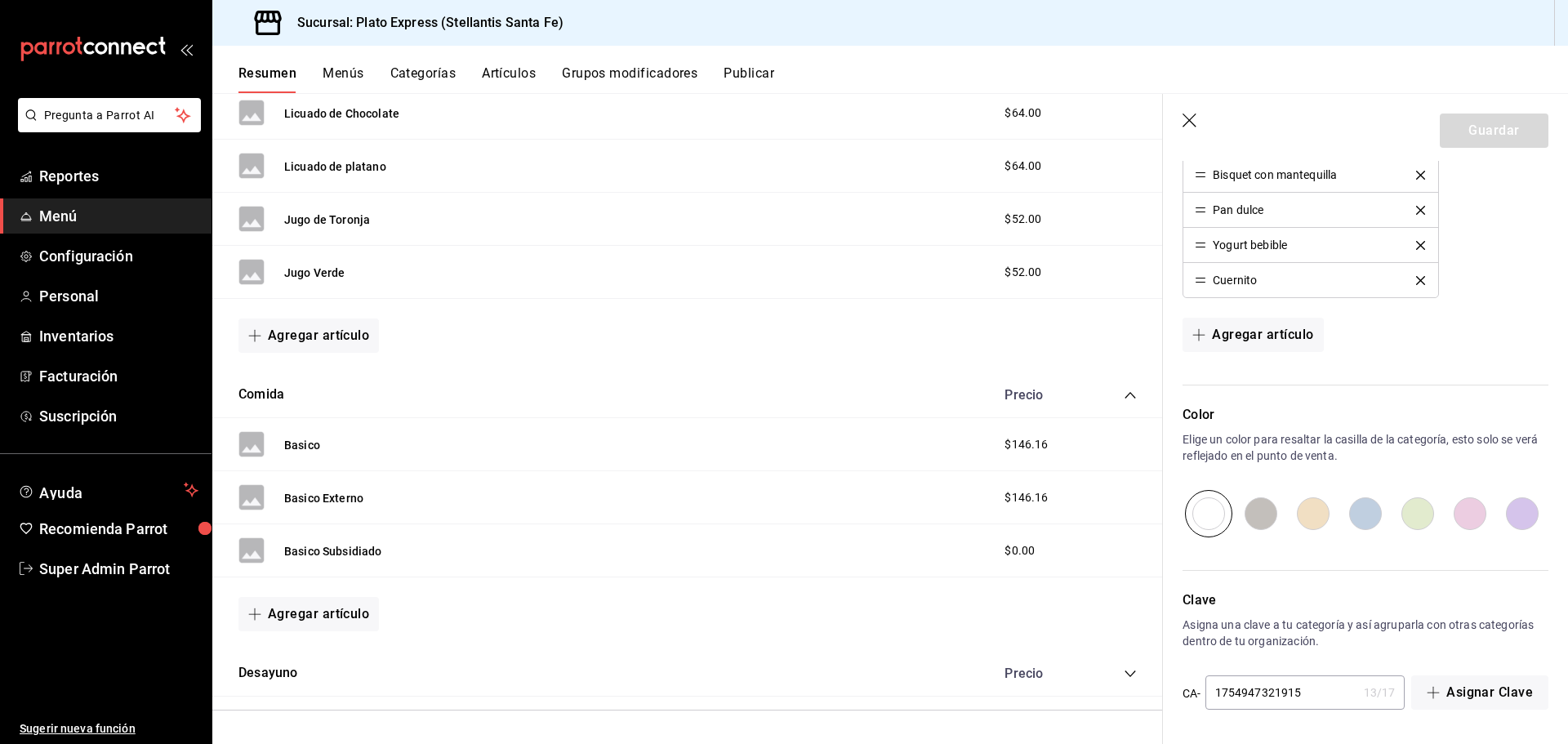
click at [1196, 113] on header "Guardar" at bounding box center [1365, 127] width 405 height 67
click at [1192, 119] on icon "button" at bounding box center [1189, 120] width 14 height 14
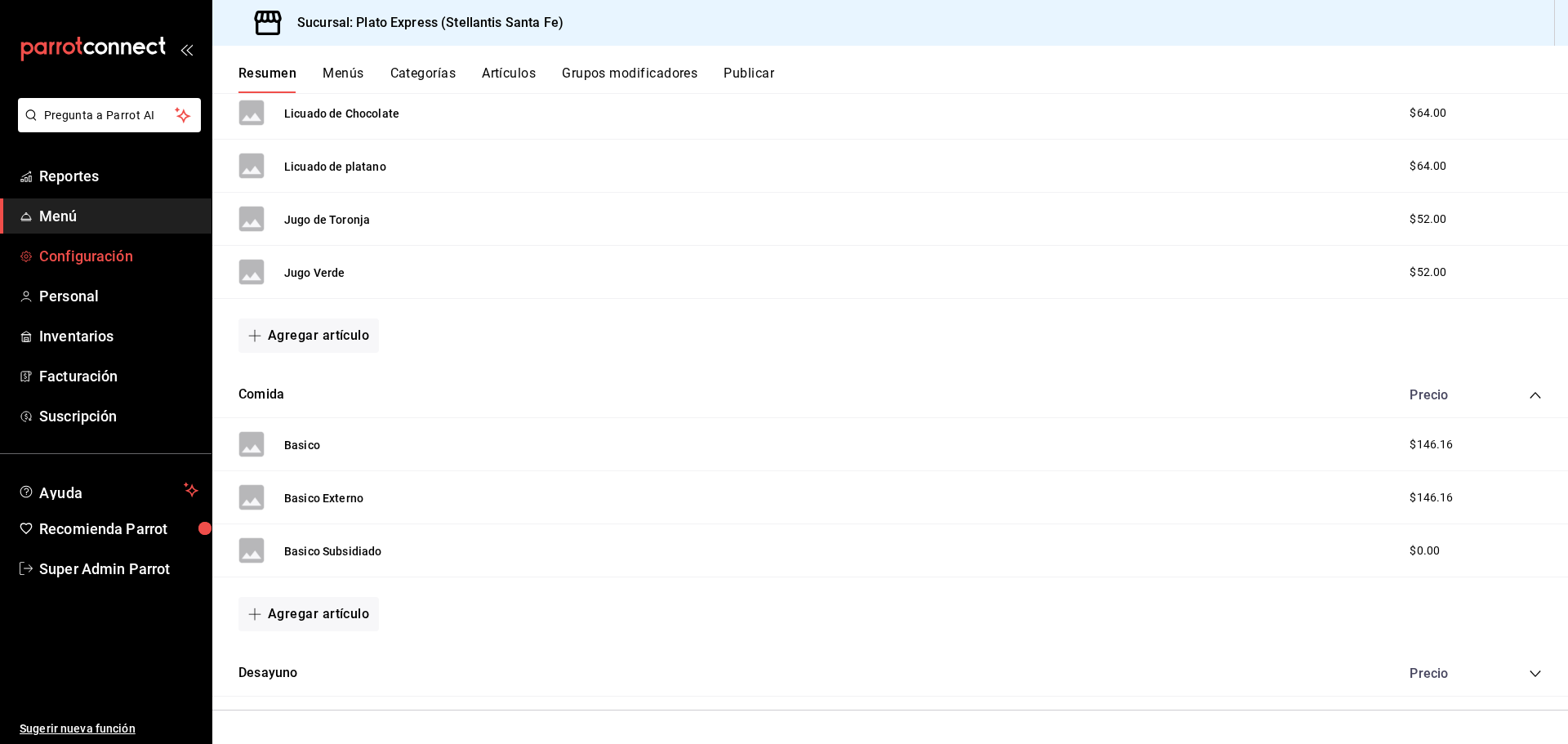
click at [108, 261] on span "Configuración" at bounding box center [119, 255] width 160 height 22
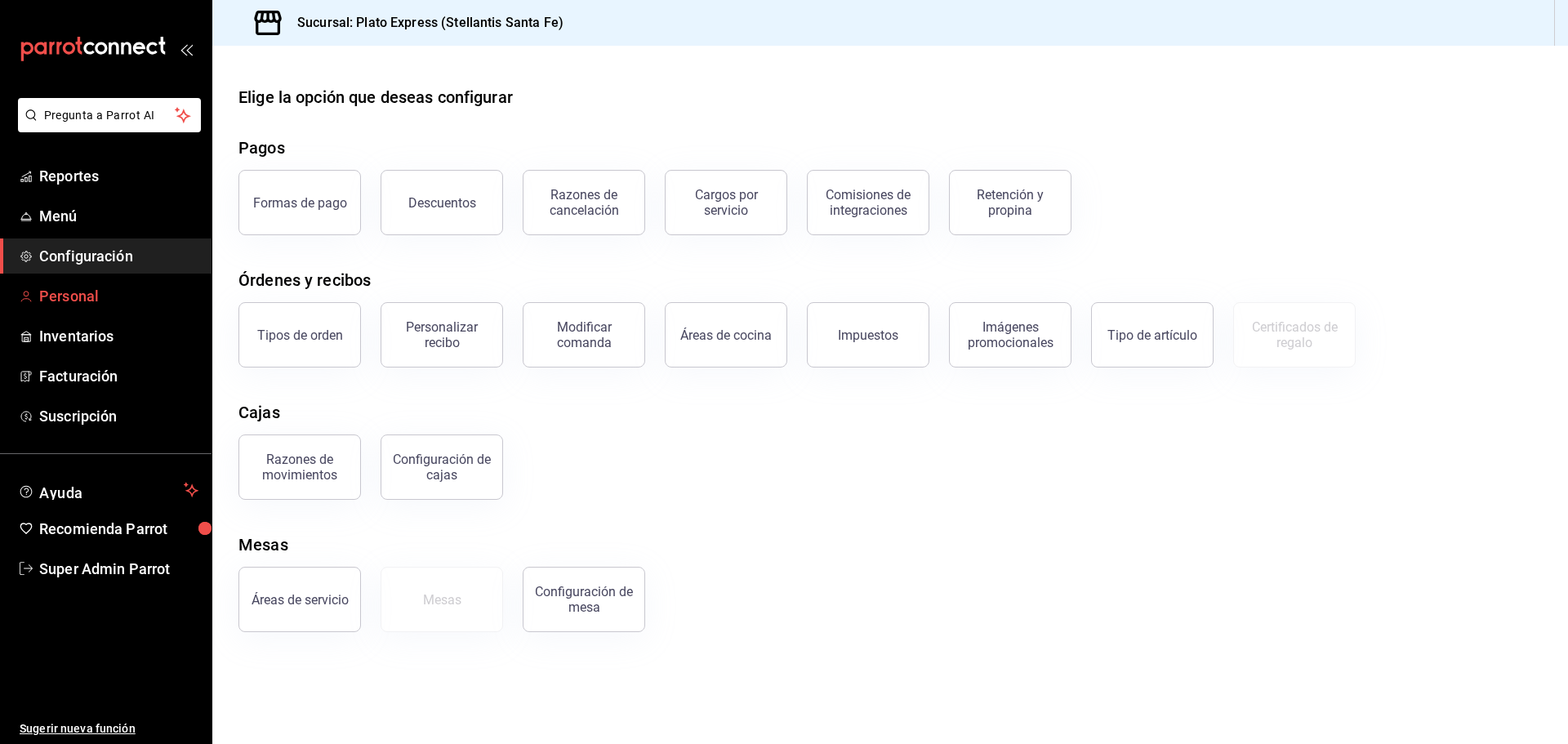
click at [108, 286] on span "Personal" at bounding box center [119, 296] width 160 height 22
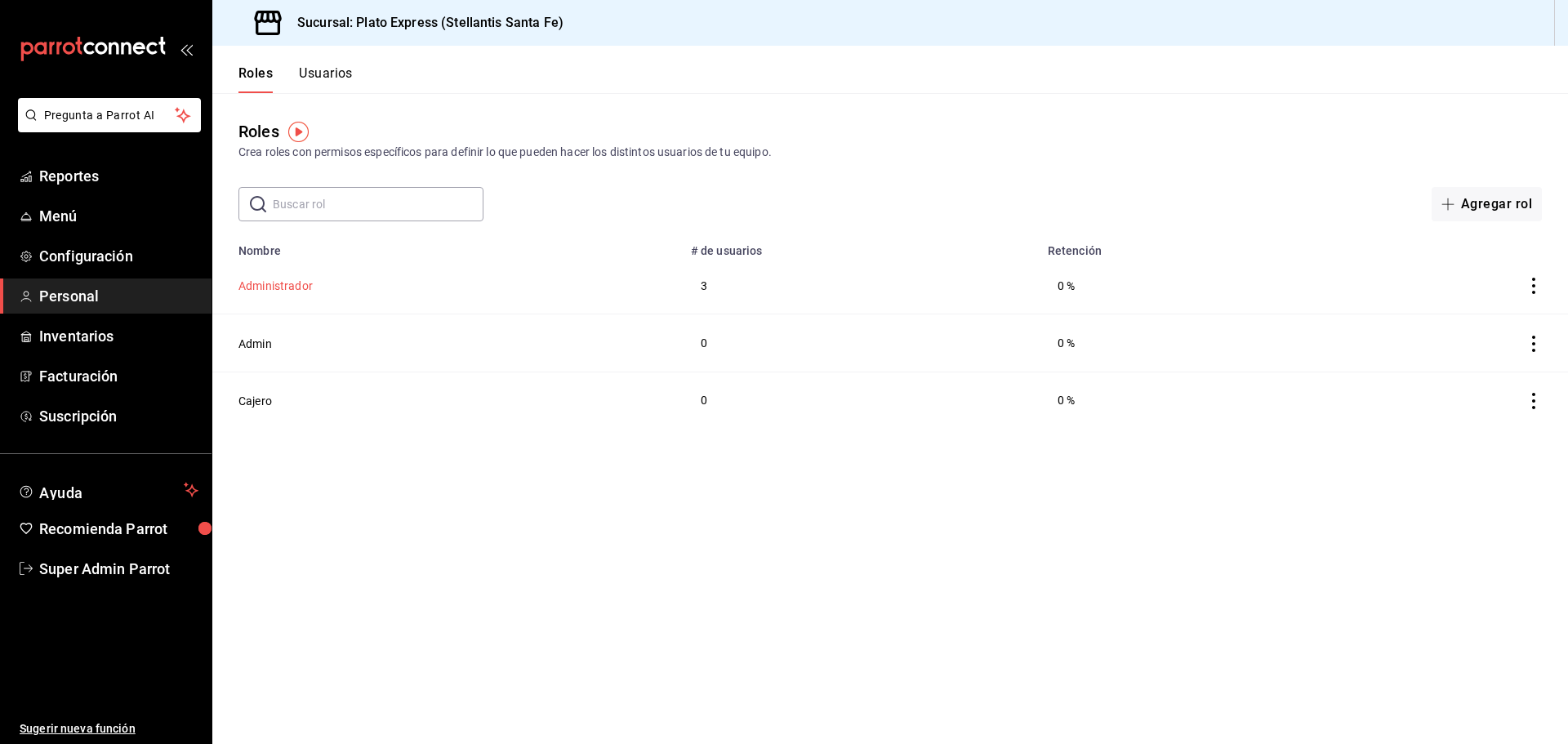
click at [306, 283] on button "Administrador" at bounding box center [276, 285] width 74 height 16
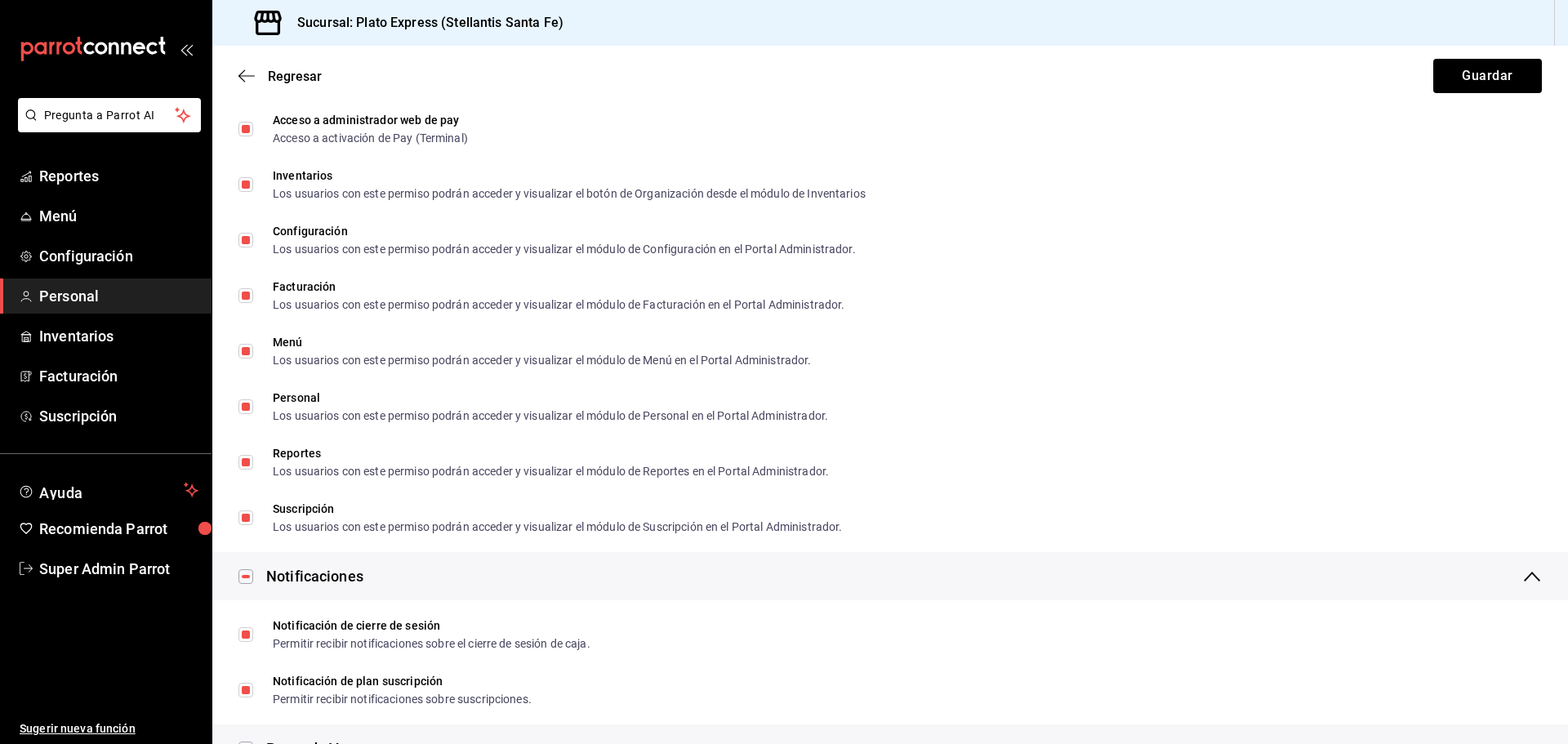
scroll to position [1306, 0]
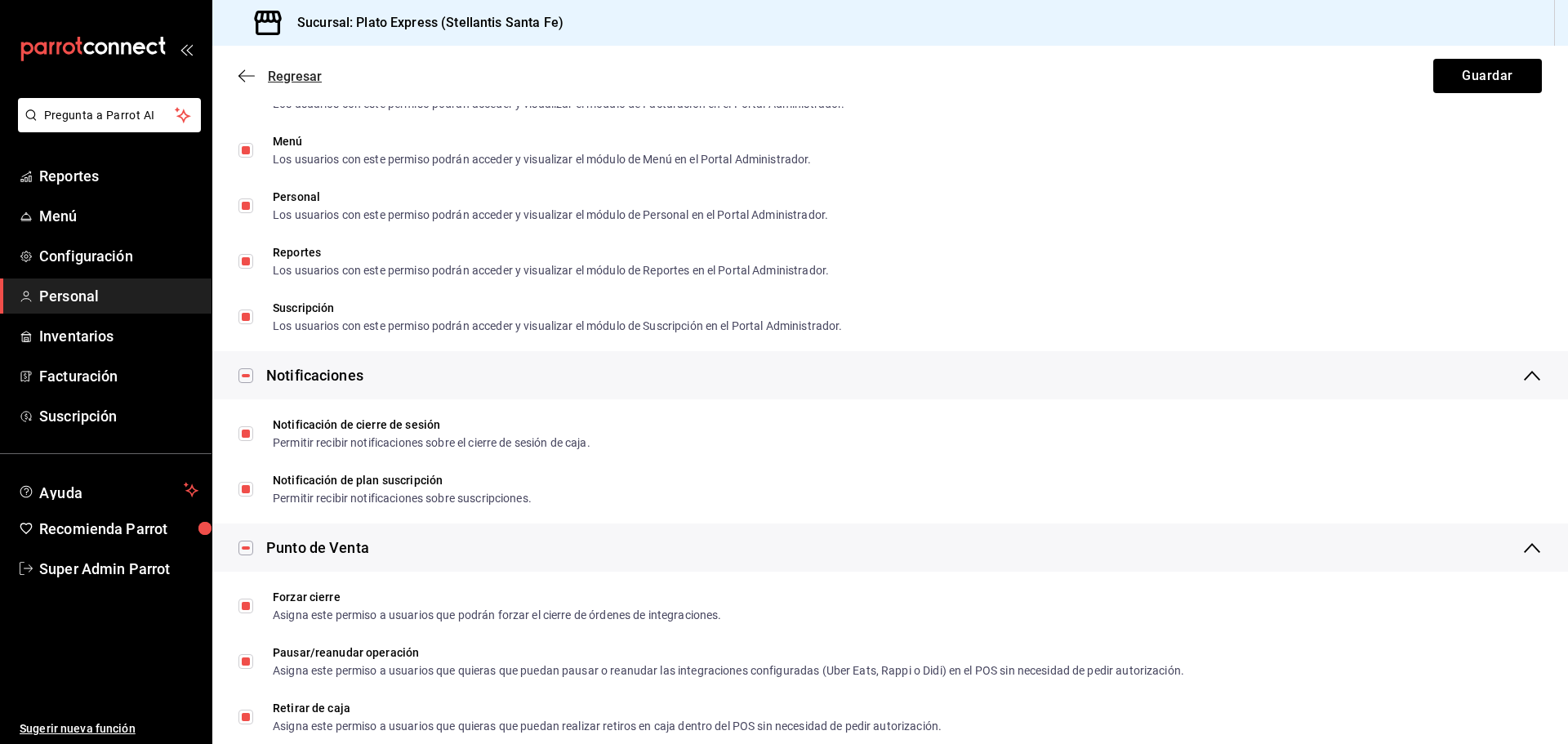
click at [242, 69] on span "Regresar" at bounding box center [280, 76] width 83 height 15
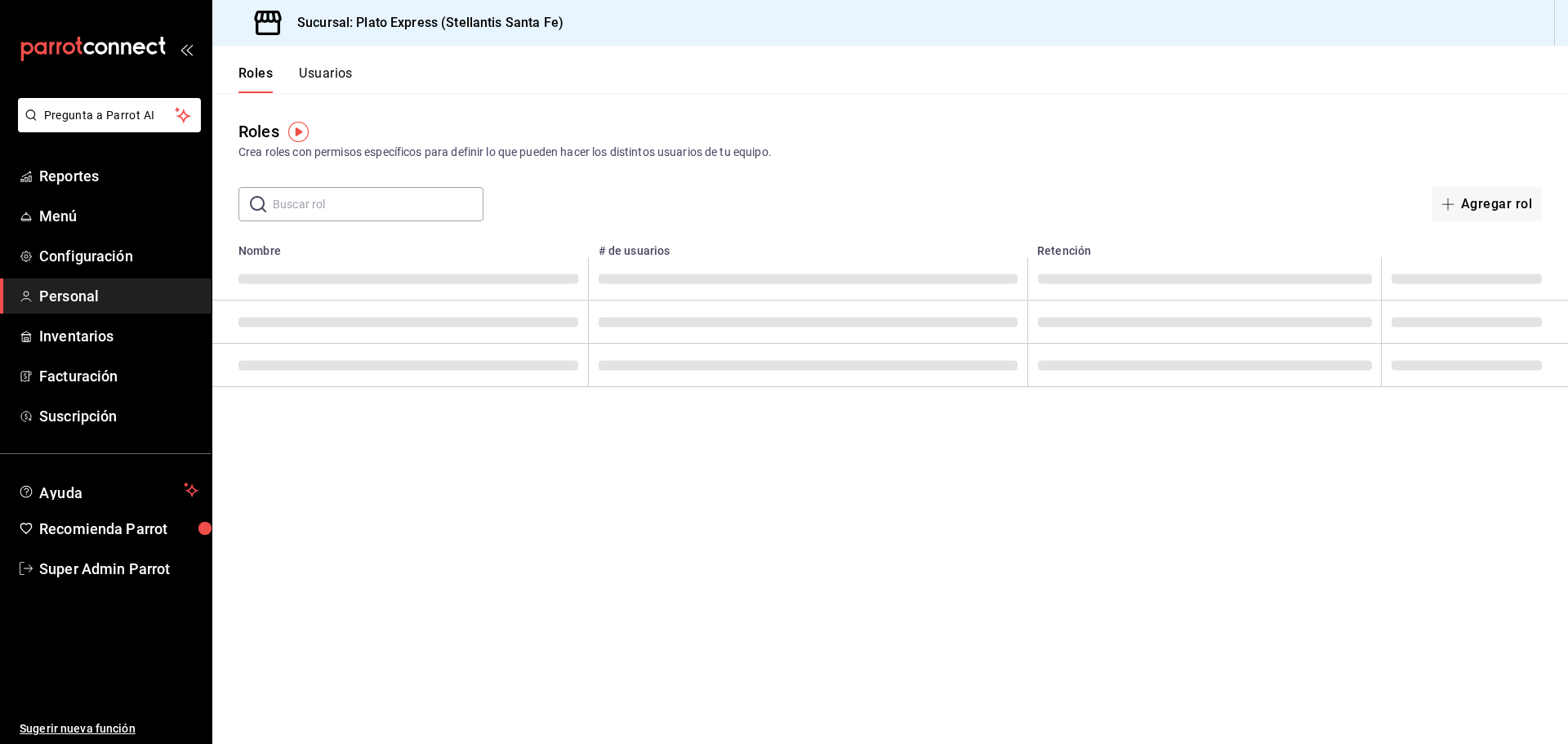
click at [338, 72] on button "Usuarios" at bounding box center [326, 79] width 54 height 28
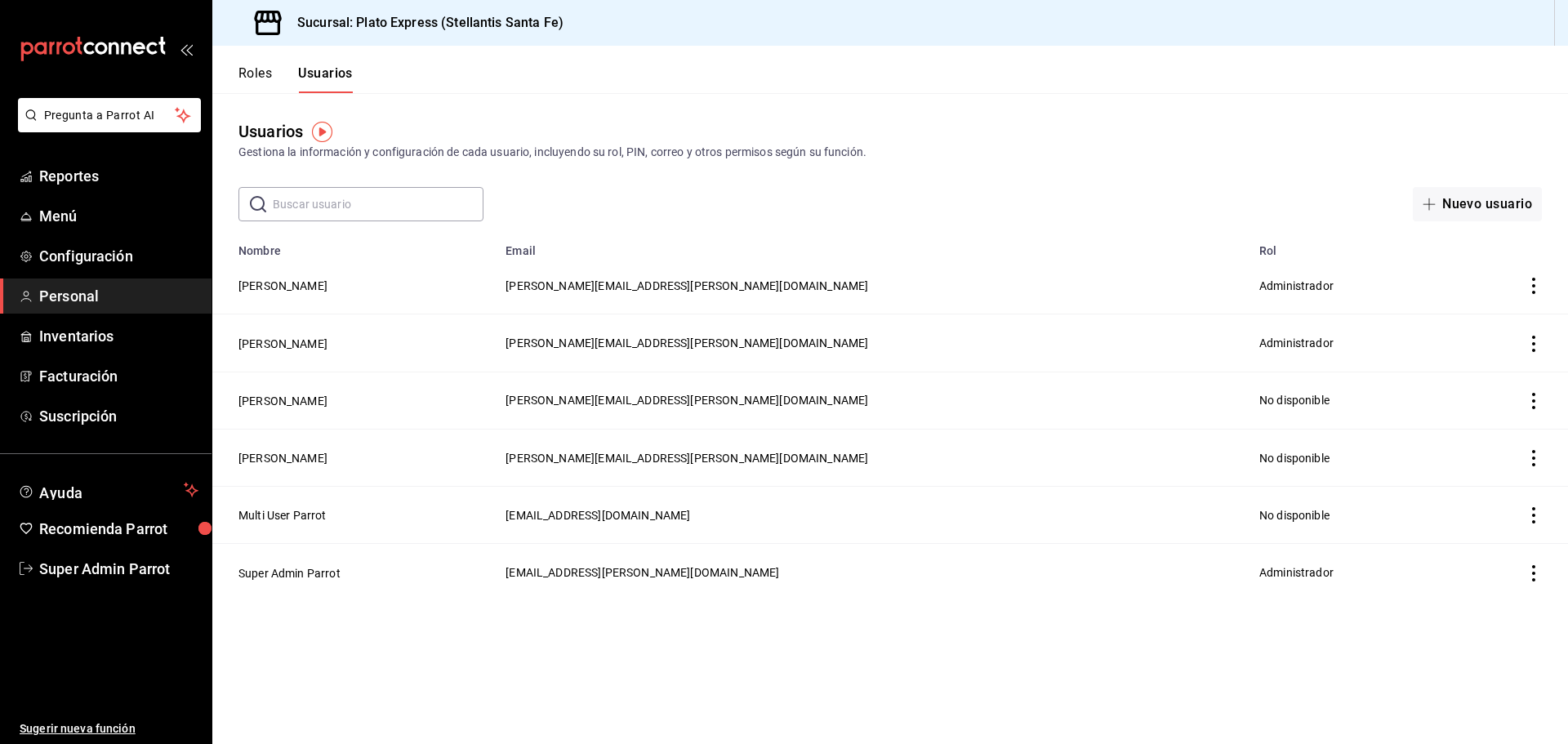
click at [271, 76] on button "Roles" at bounding box center [255, 79] width 34 height 28
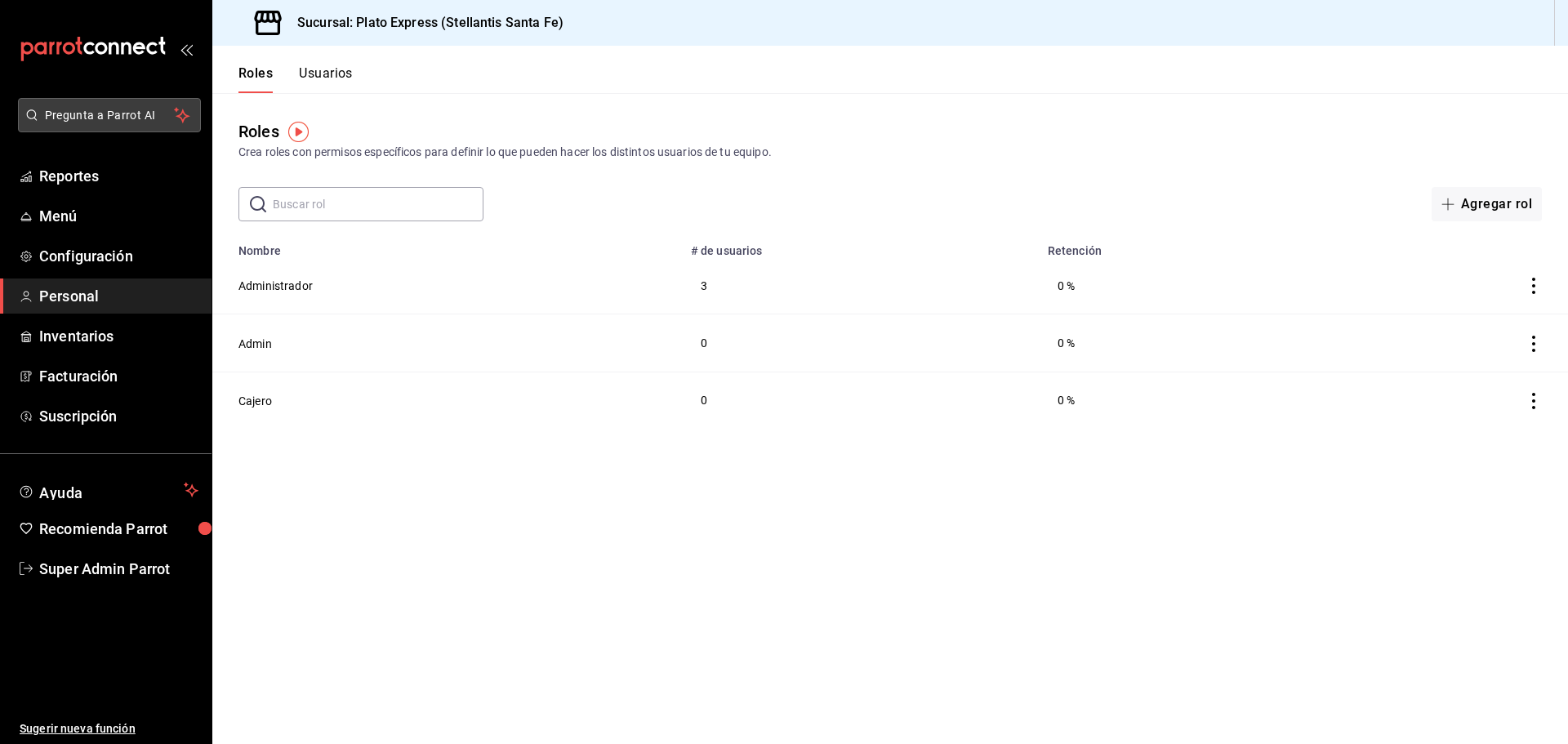
click at [113, 116] on span "Pregunta a Parrot AI" at bounding box center [109, 116] width 130 height 17
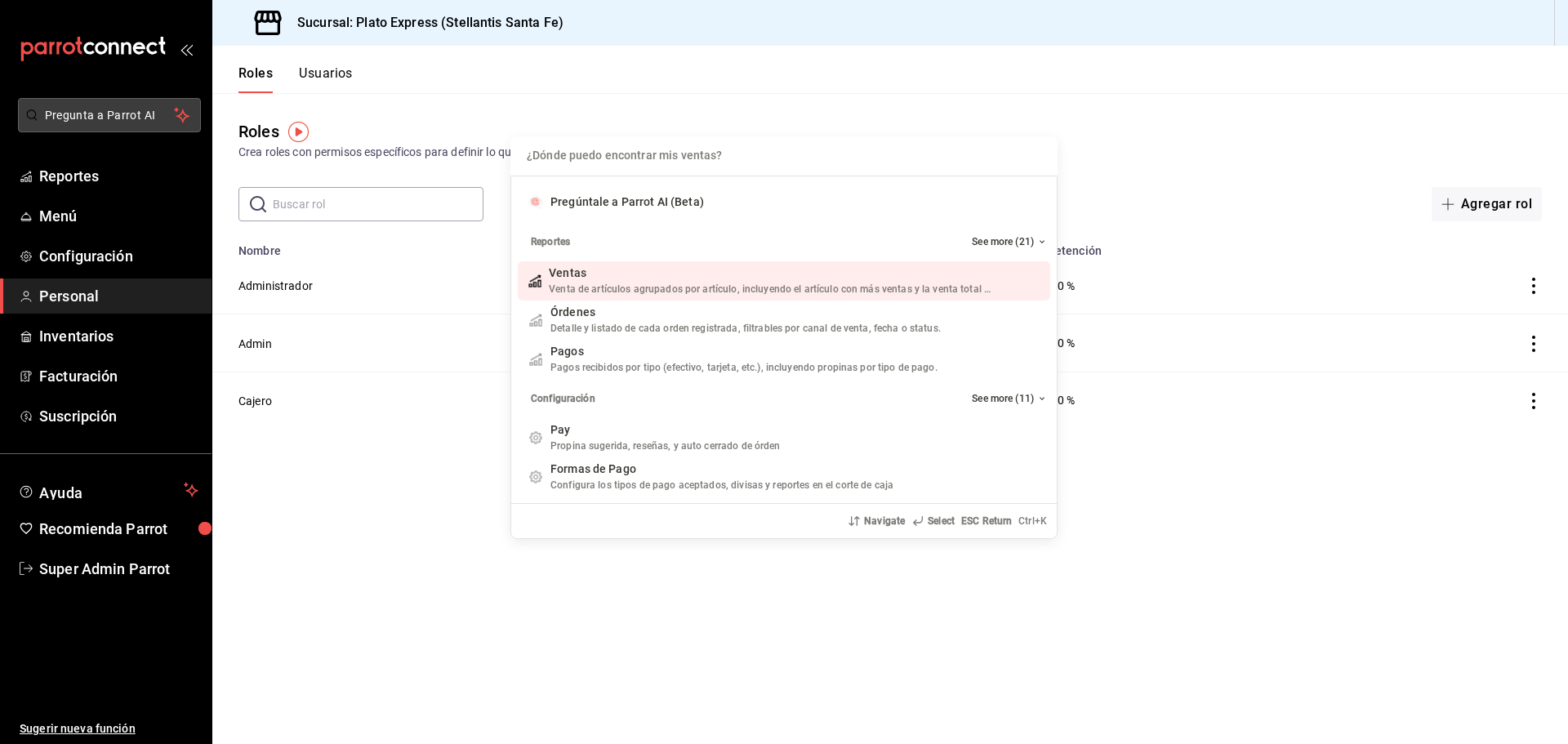
click at [113, 116] on div "¿Dónde puedo encontrar mis ventas? Pregúntale a Parrot AI (Beta) Reportes See m…" at bounding box center [784, 372] width 1568 height 744
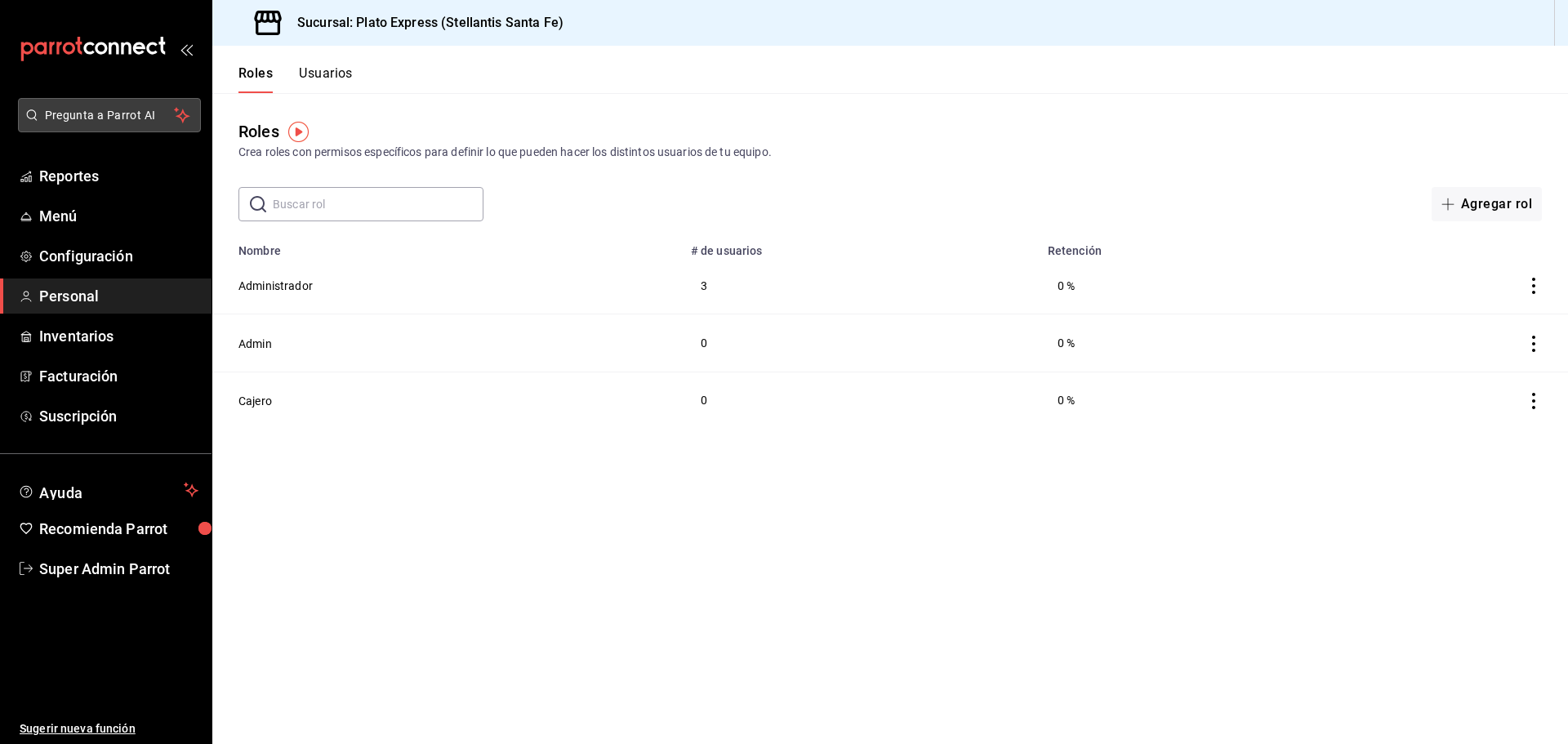
click at [113, 116] on span "Pregunta a Parrot AI" at bounding box center [109, 116] width 130 height 17
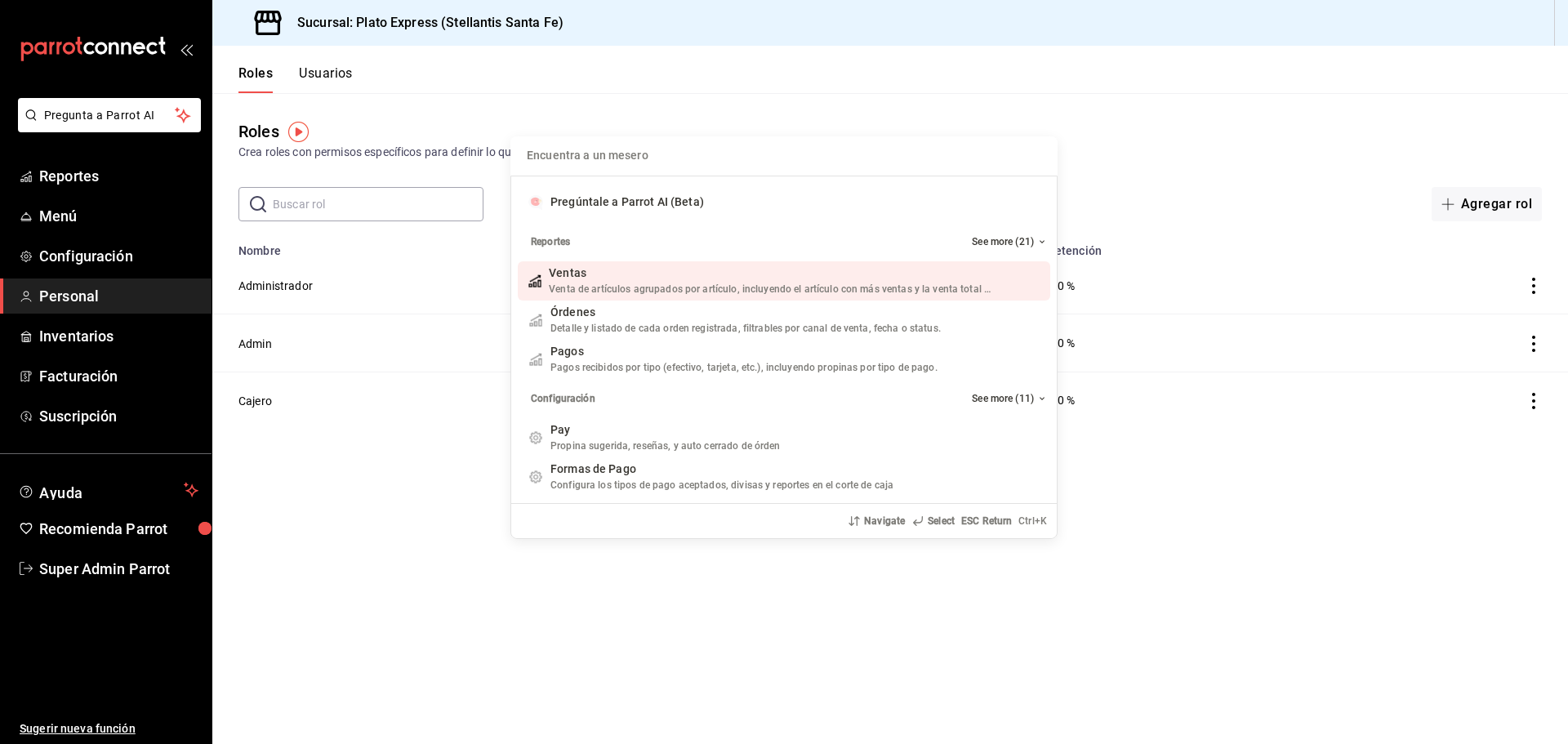
click at [690, 67] on div "Encuentra a un mesero Pregúntale a Parrot AI (Beta) Reportes See more (21) Vent…" at bounding box center [784, 372] width 1568 height 744
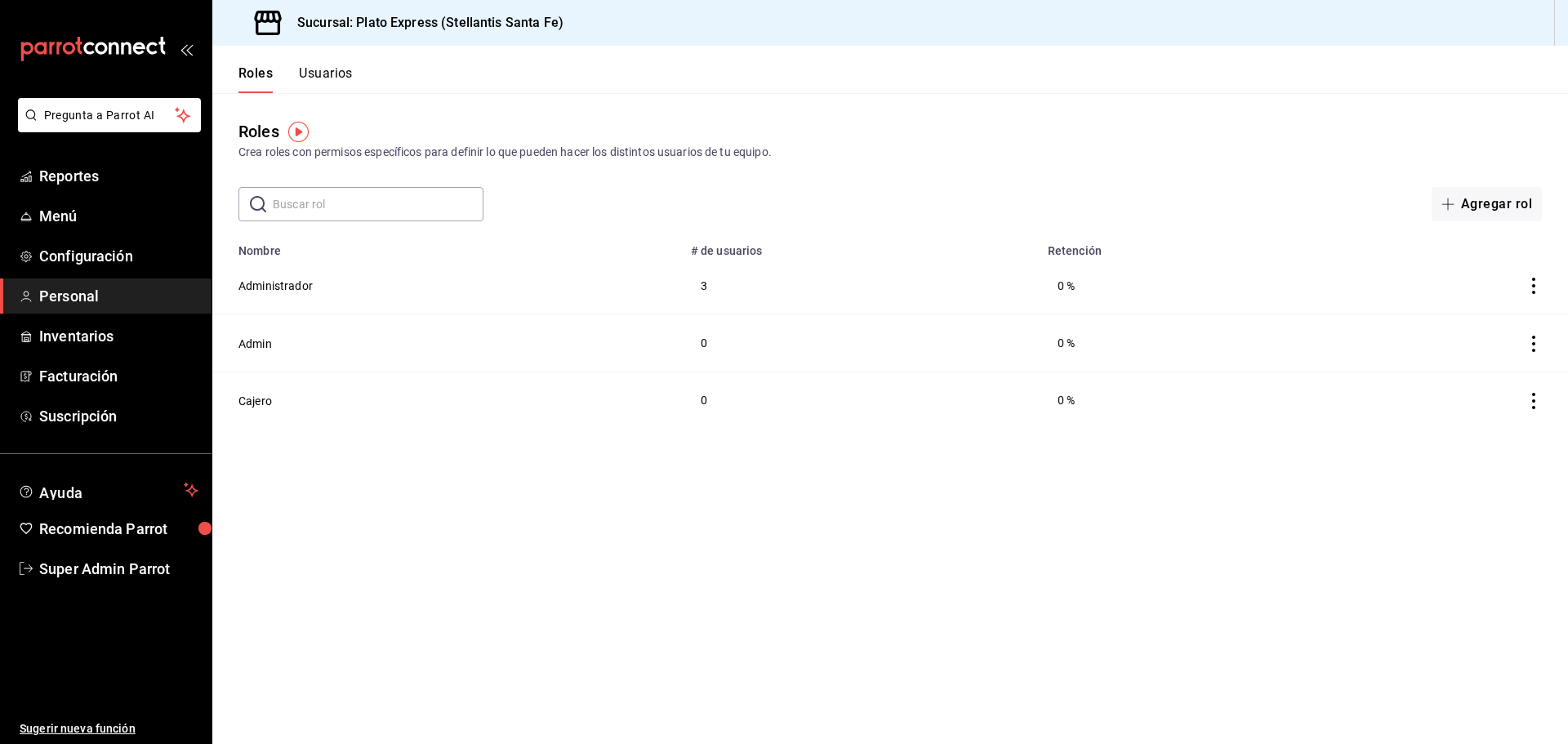
click at [521, 81] on header "Roles Usuarios" at bounding box center [890, 69] width 1356 height 47
click at [322, 70] on button "Usuarios" at bounding box center [326, 79] width 54 height 28
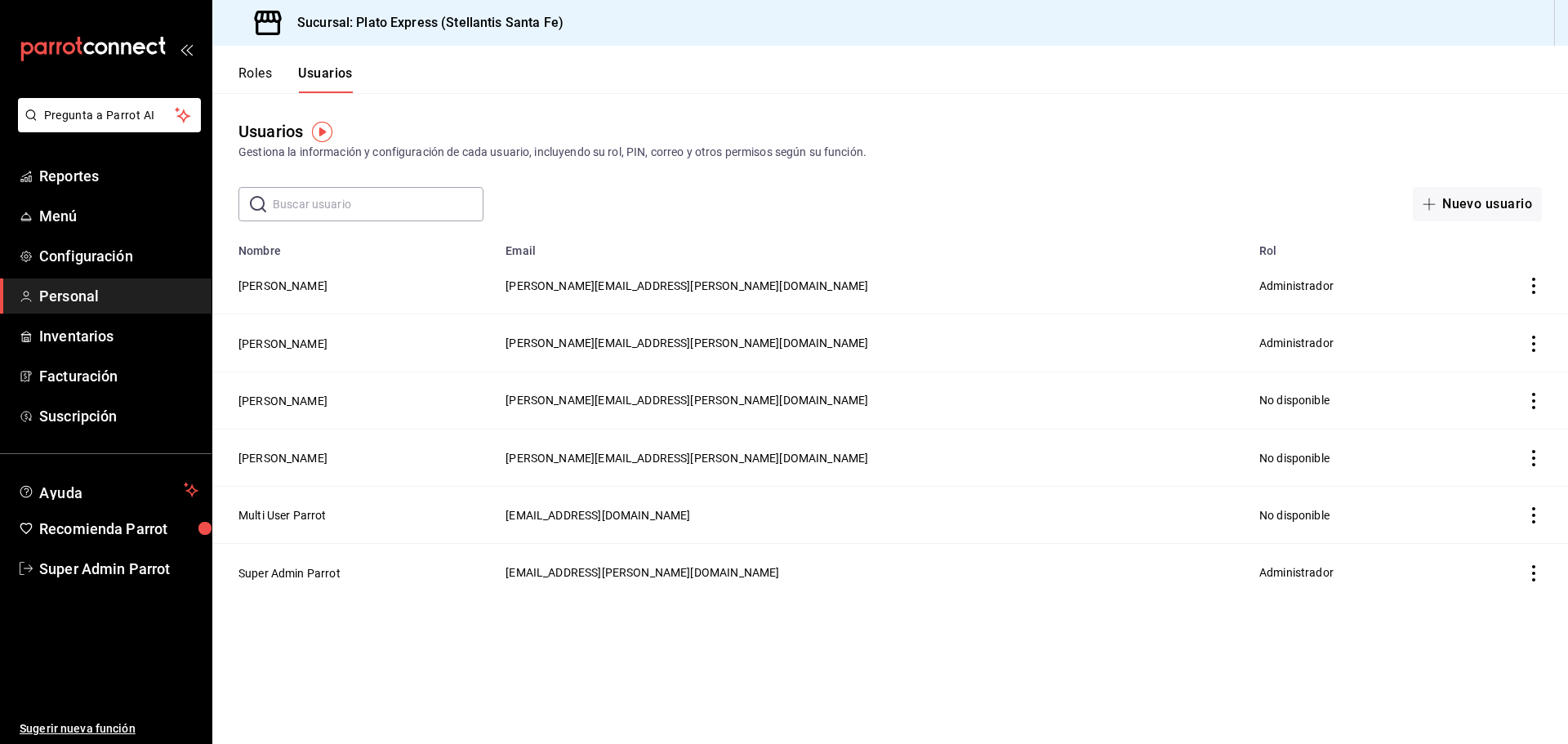
click at [237, 78] on div "Roles Usuarios" at bounding box center [282, 69] width 140 height 47
click at [112, 178] on span "Reportes" at bounding box center [119, 176] width 160 height 22
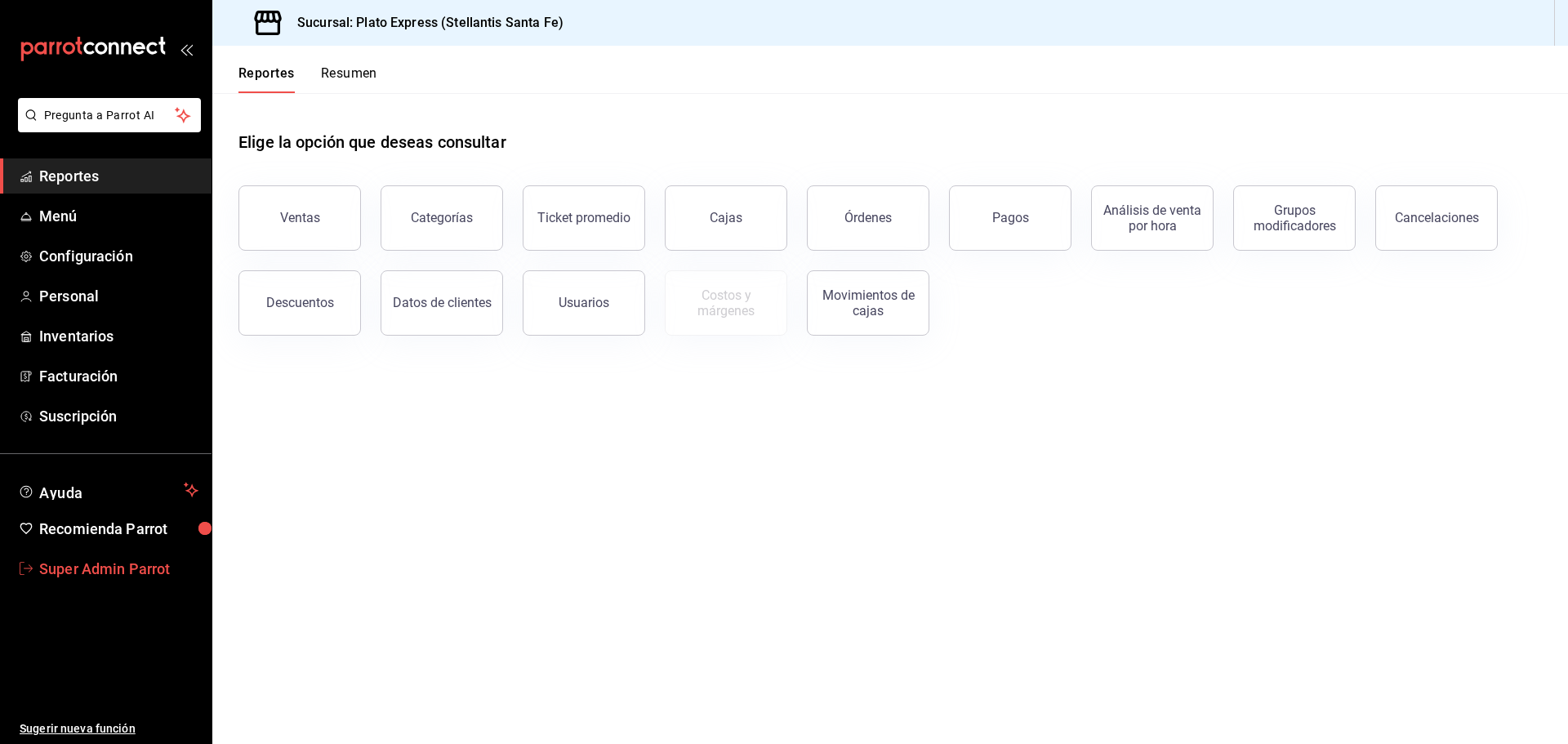
click at [154, 566] on span "Super Admin Parrot" at bounding box center [119, 568] width 160 height 22
